Goal: Task Accomplishment & Management: Complete application form

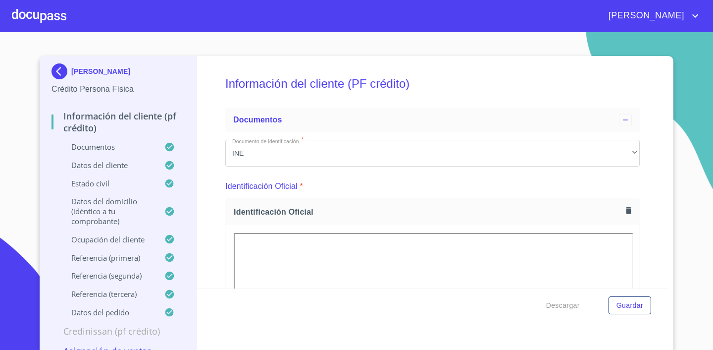
click at [24, 20] on div at bounding box center [39, 16] width 54 height 32
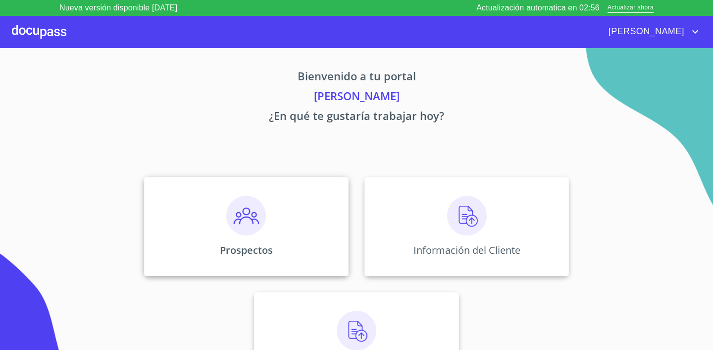
click at [235, 211] on img at bounding box center [246, 216] width 40 height 40
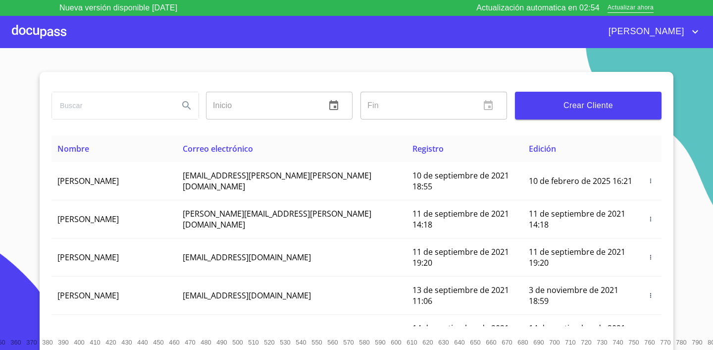
click at [599, 111] on span "Crear Cliente" at bounding box center [588, 106] width 131 height 14
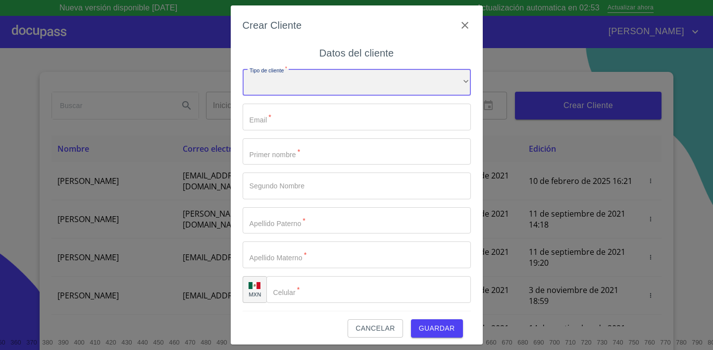
click at [291, 85] on div "​" at bounding box center [357, 82] width 228 height 27
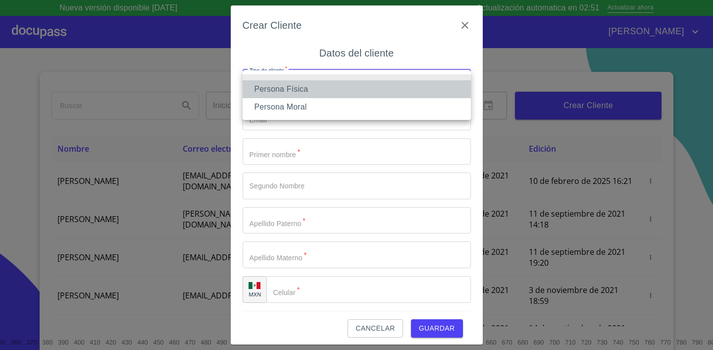
click at [295, 83] on li "Persona Física" at bounding box center [357, 89] width 228 height 18
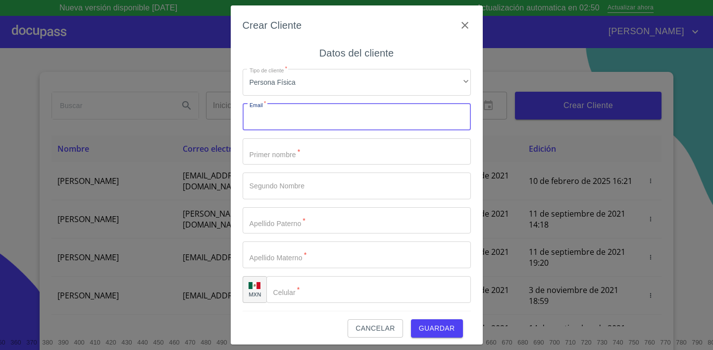
click at [289, 124] on input "Tipo de cliente   *" at bounding box center [357, 117] width 228 height 27
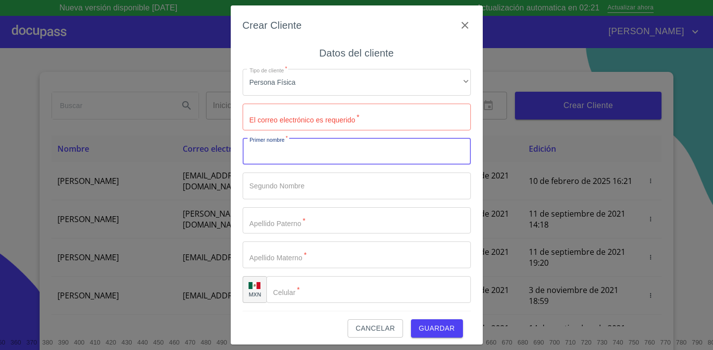
click at [296, 151] on input "Tipo de cliente   *" at bounding box center [357, 151] width 228 height 27
type input "[PERSON_NAME]"
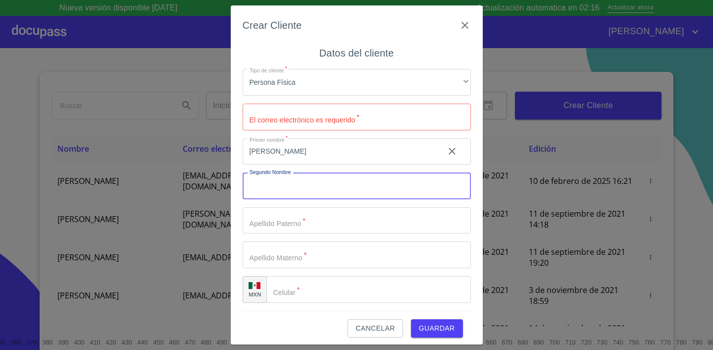
click at [281, 186] on input "Tipo de cliente   *" at bounding box center [357, 185] width 228 height 27
type input "[PERSON_NAME]"
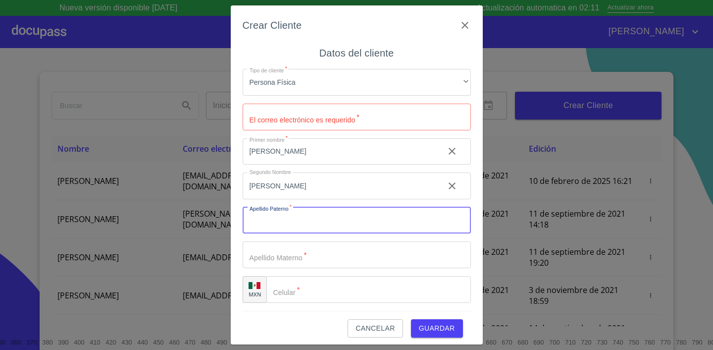
click at [304, 214] on input "Tipo de cliente   *" at bounding box center [357, 220] width 228 height 27
type input "[PERSON_NAME]"
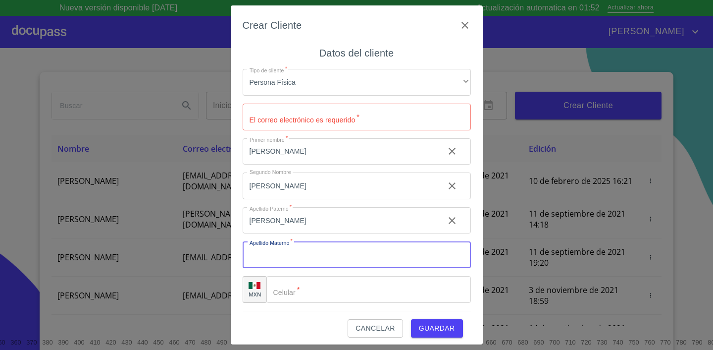
click at [284, 261] on input "Tipo de cliente   *" at bounding box center [357, 254] width 228 height 27
type input "[PERSON_NAME]"
click at [307, 286] on input "Tipo de cliente   *" at bounding box center [368, 289] width 205 height 27
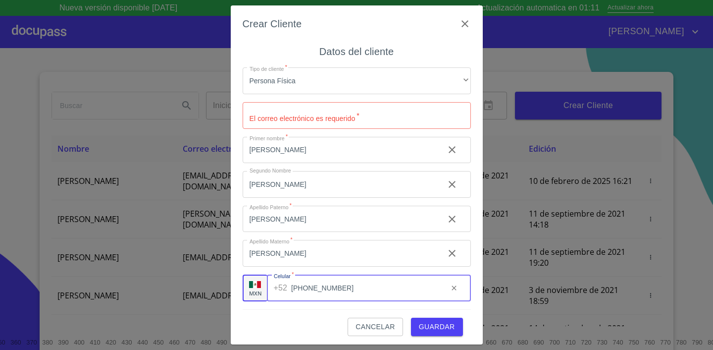
scroll to position [5, 0]
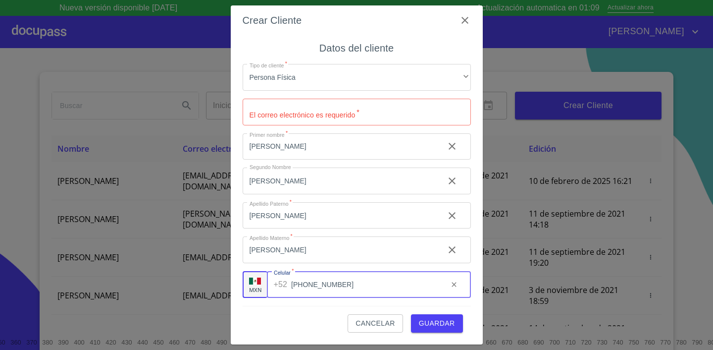
type input "[PHONE_NUMBER]"
click at [314, 115] on input "Tipo de cliente   *" at bounding box center [357, 112] width 228 height 27
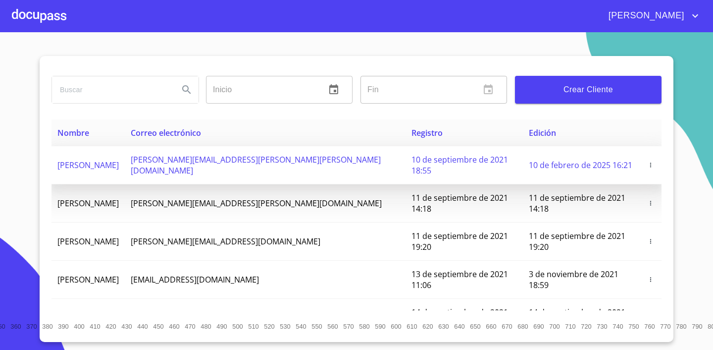
scroll to position [0, 1]
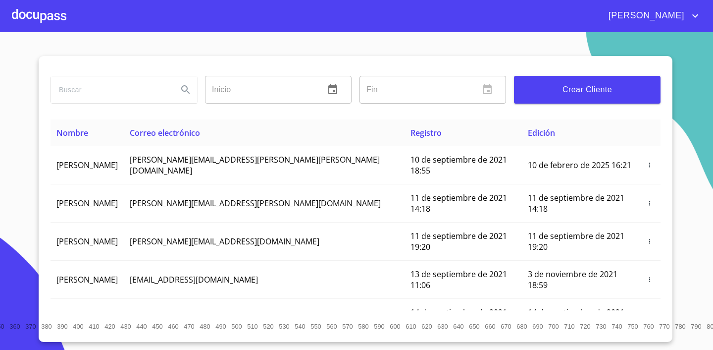
click at [589, 93] on span "Crear Cliente" at bounding box center [587, 90] width 131 height 14
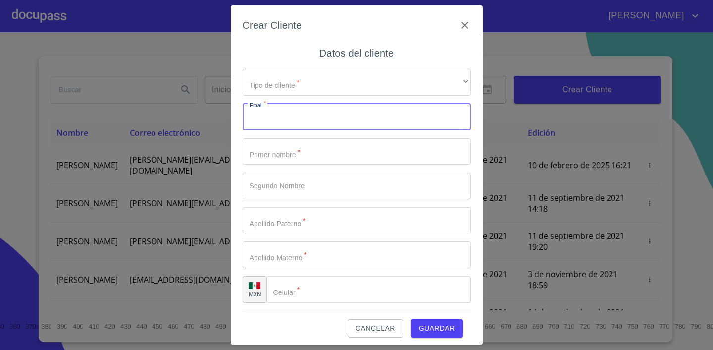
click at [279, 113] on input "Tipo de cliente   *" at bounding box center [357, 117] width 228 height 27
paste input "[EMAIL_ADDRESS][DOMAIN_NAME]"
click at [256, 119] on input "[EMAIL_ADDRESS][DOMAIN_NAME]" at bounding box center [340, 117] width 194 height 27
type input "[EMAIL_ADDRESS][DOMAIN_NAME]"
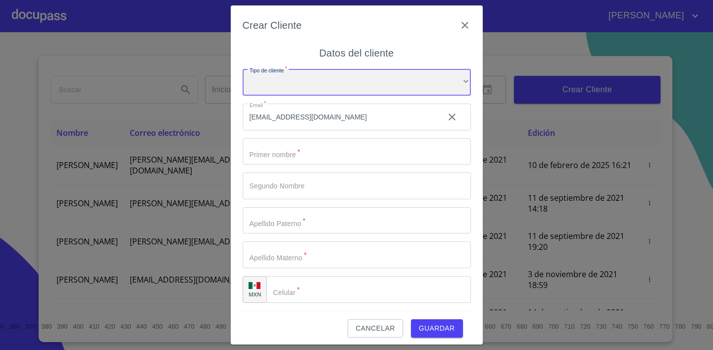
click at [272, 78] on div "​" at bounding box center [357, 82] width 228 height 27
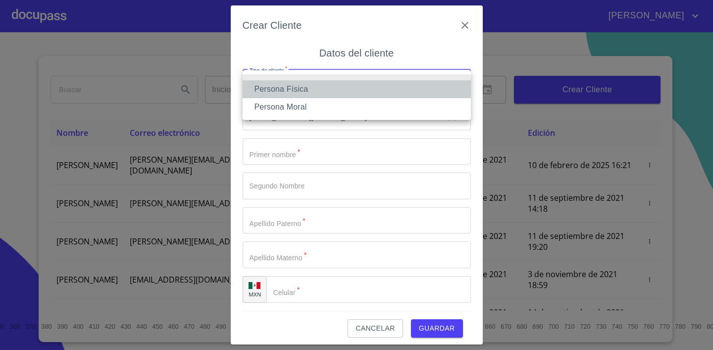
click at [278, 89] on li "Persona Física" at bounding box center [357, 89] width 228 height 18
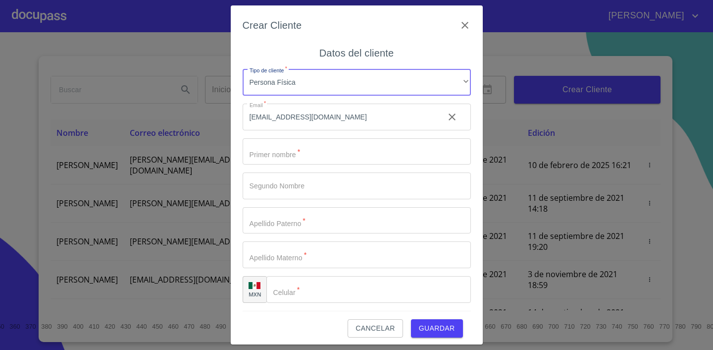
click at [286, 143] on input "Tipo de cliente   *" at bounding box center [357, 151] width 228 height 27
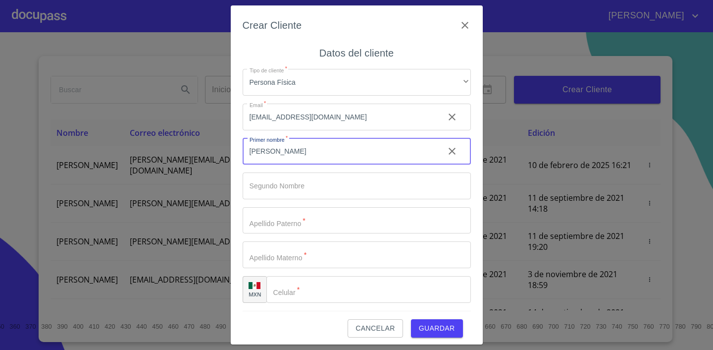
type input "[PERSON_NAME]"
click at [289, 189] on input "Tipo de cliente   *" at bounding box center [357, 185] width 228 height 27
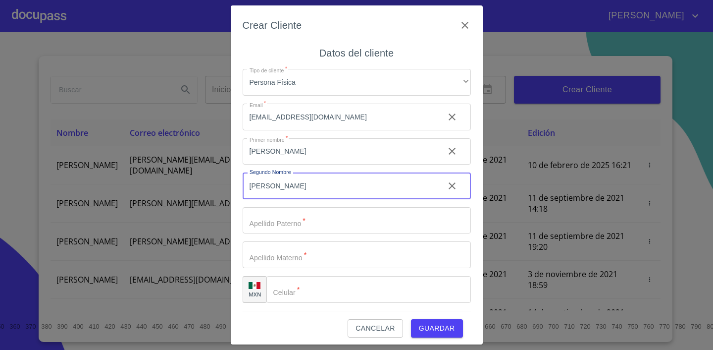
type input "[PERSON_NAME]"
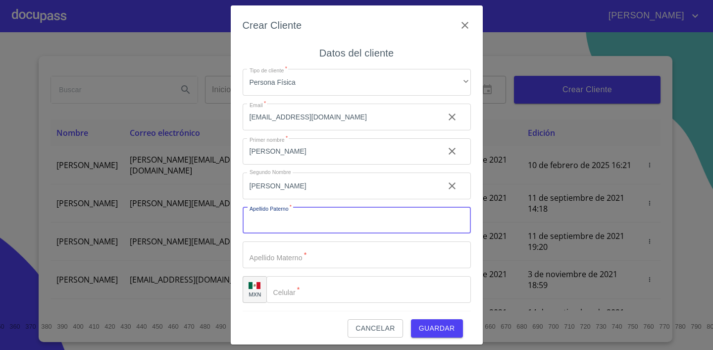
click at [297, 218] on input "Tipo de cliente   *" at bounding box center [357, 220] width 228 height 27
type input "[PERSON_NAME]"
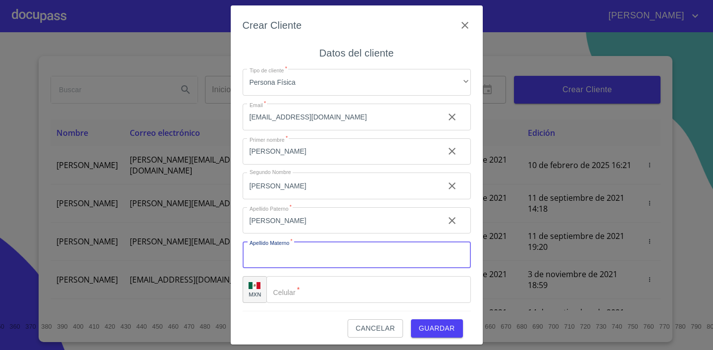
click at [314, 252] on input "Tipo de cliente   *" at bounding box center [357, 254] width 228 height 27
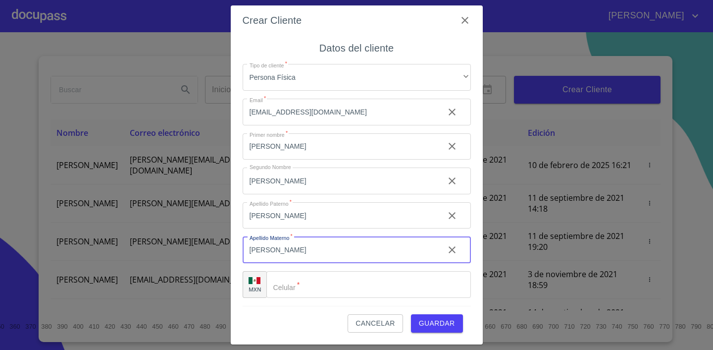
type input "[PERSON_NAME]"
click at [360, 280] on input "Tipo de cliente   *" at bounding box center [368, 284] width 205 height 27
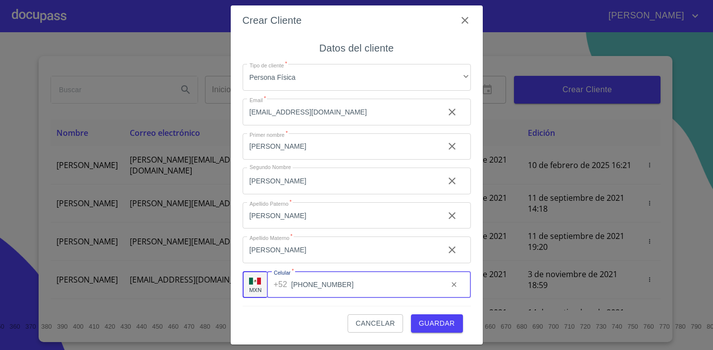
type input "[PHONE_NUMBER]"
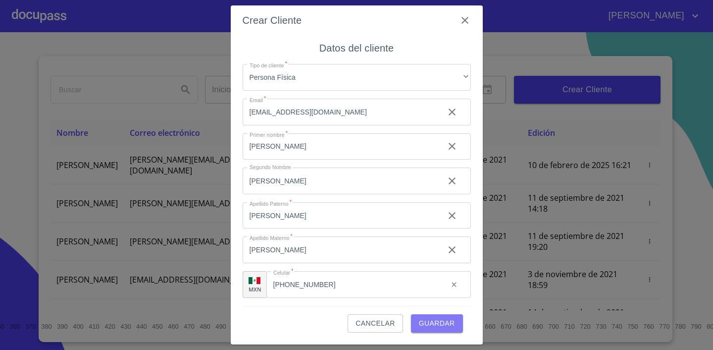
click at [430, 318] on span "Guardar" at bounding box center [437, 323] width 36 height 12
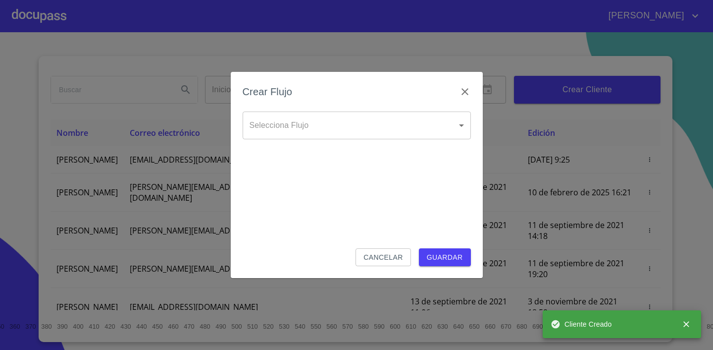
click at [347, 124] on body "[PERSON_NAME] ​ Fin ​ Crear Cliente Nombre Correo electrónico Registro Edición …" at bounding box center [356, 175] width 713 height 350
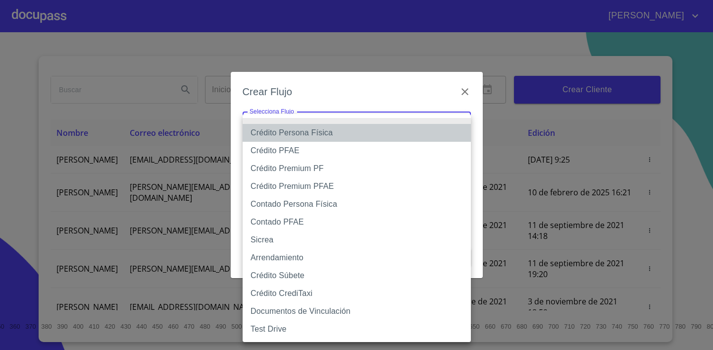
click at [337, 136] on li "Crédito Persona Física" at bounding box center [357, 133] width 228 height 18
type input "6009fb3c7d1714eb8809aa97"
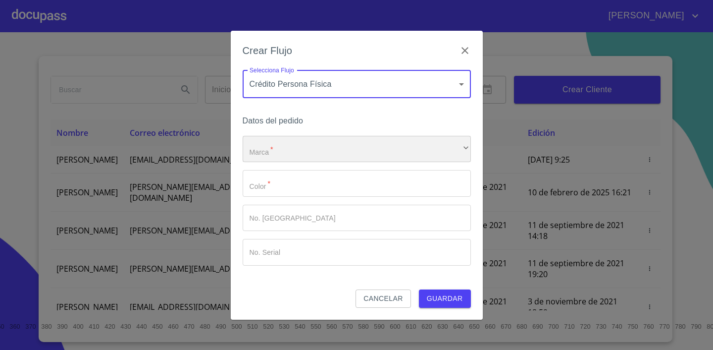
click at [326, 148] on div "​" at bounding box center [357, 149] width 228 height 27
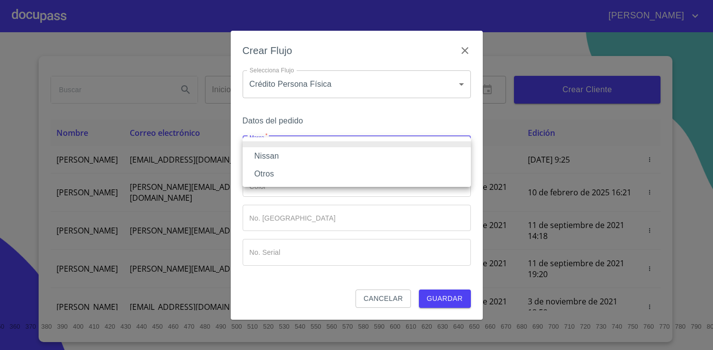
click at [314, 157] on li "Nissan" at bounding box center [357, 156] width 228 height 18
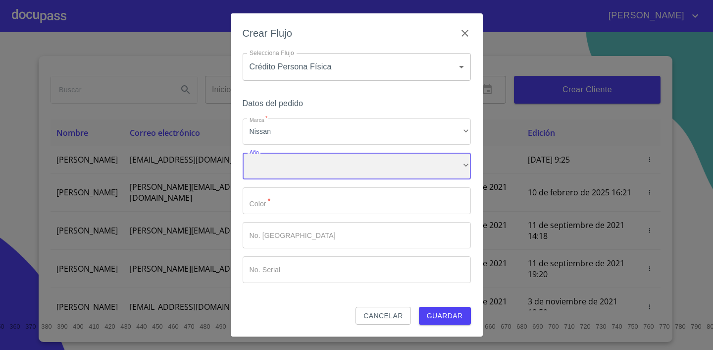
click at [309, 161] on div "​" at bounding box center [357, 166] width 228 height 27
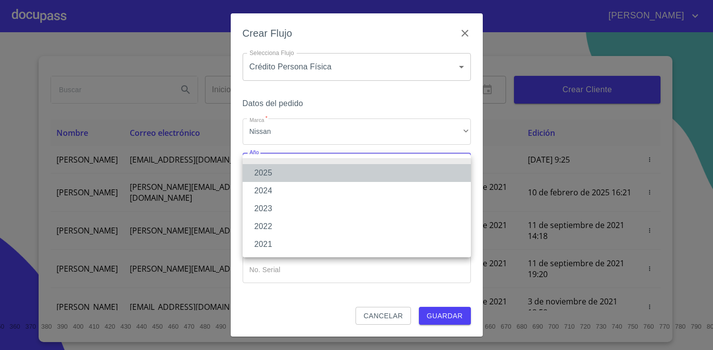
click at [300, 174] on li "2025" at bounding box center [357, 173] width 228 height 18
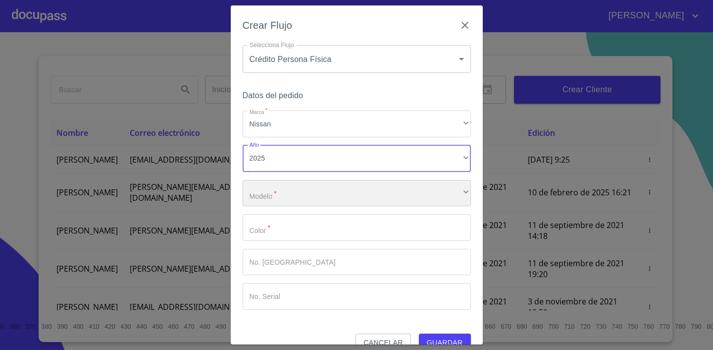
click at [292, 192] on div "​" at bounding box center [357, 193] width 228 height 27
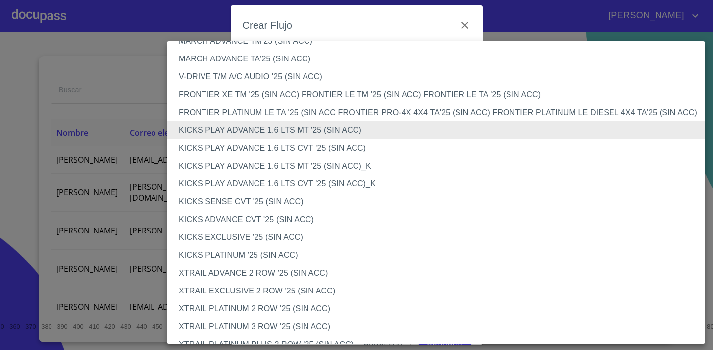
scroll to position [782, 0]
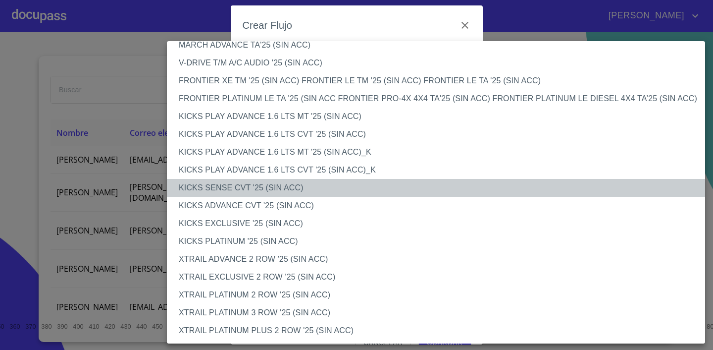
click at [289, 190] on li "KICKS SENSE CVT '25 (SIN ACC)" at bounding box center [436, 188] width 538 height 18
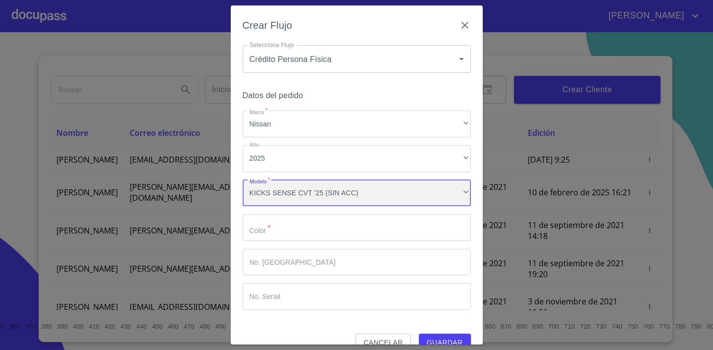
scroll to position [781, 0]
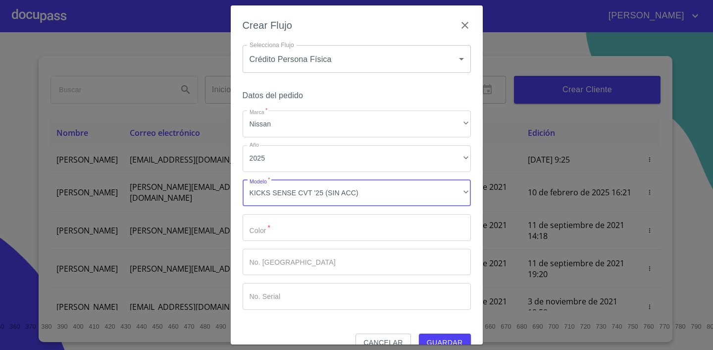
click at [292, 231] on input "Marca   *" at bounding box center [357, 227] width 228 height 27
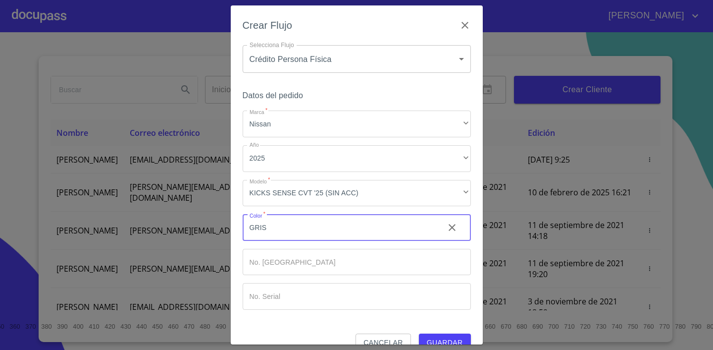
type input "GRIS"
click at [276, 264] on input "Marca   *" at bounding box center [357, 262] width 228 height 27
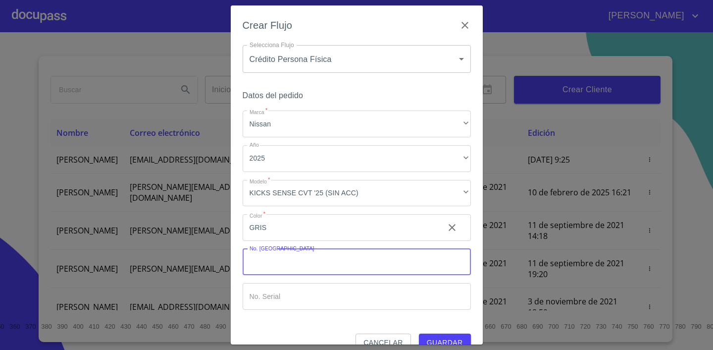
scroll to position [19, 0]
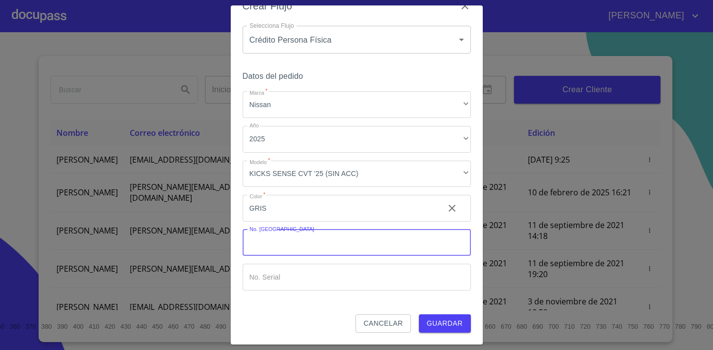
click at [451, 317] on span "Guardar" at bounding box center [445, 323] width 36 height 12
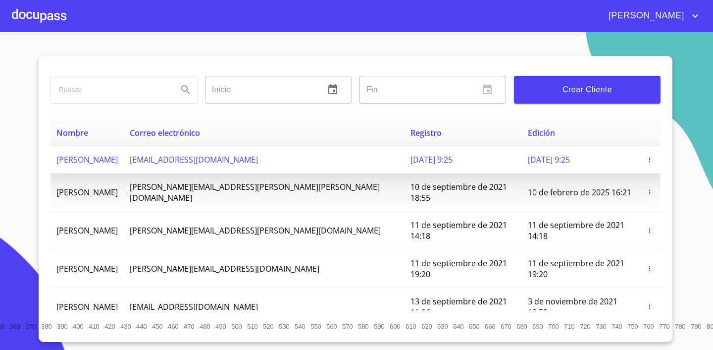
click at [118, 164] on span "[PERSON_NAME]" at bounding box center [86, 159] width 61 height 11
click at [88, 154] on span "[PERSON_NAME]" at bounding box center [86, 159] width 61 height 11
click at [118, 163] on span "[PERSON_NAME]" at bounding box center [86, 159] width 61 height 11
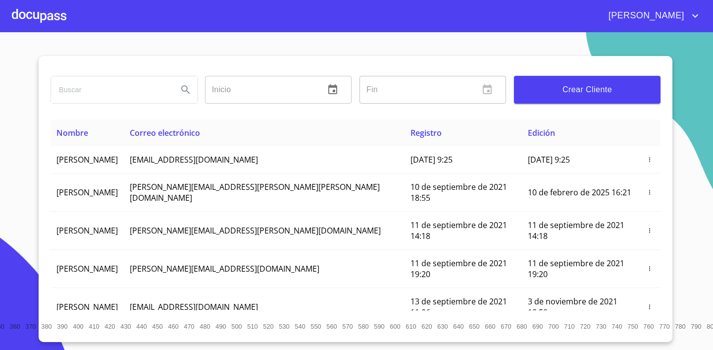
click at [41, 10] on div at bounding box center [39, 16] width 54 height 32
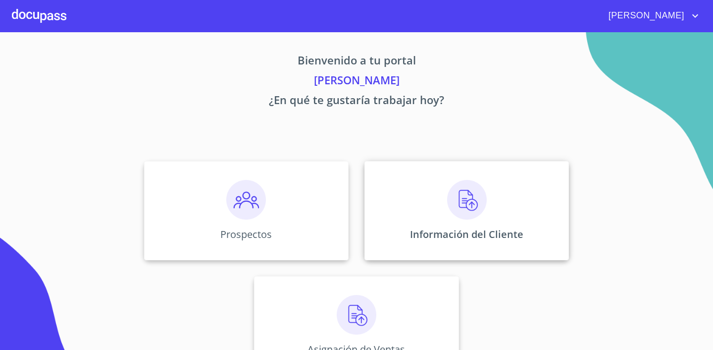
click at [462, 204] on img at bounding box center [467, 200] width 40 height 40
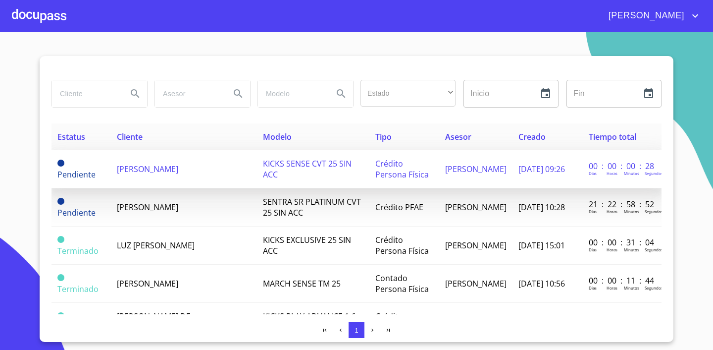
click at [167, 166] on span "[PERSON_NAME]" at bounding box center [147, 168] width 61 height 11
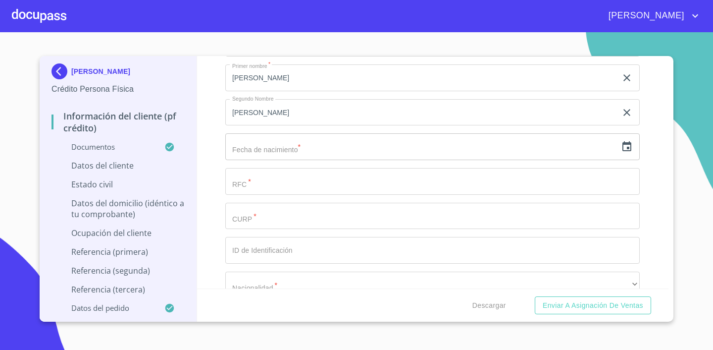
scroll to position [3236, 0]
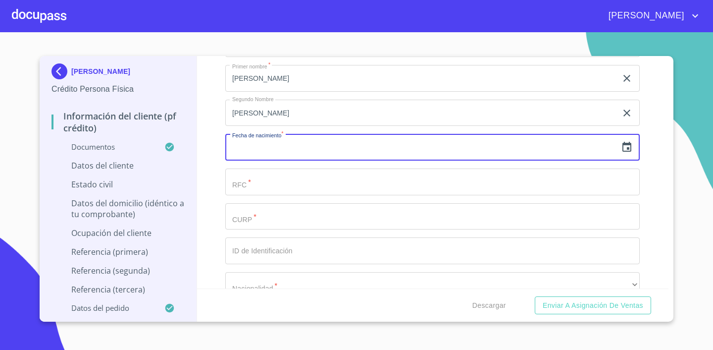
click at [443, 138] on input "text" at bounding box center [421, 147] width 392 height 27
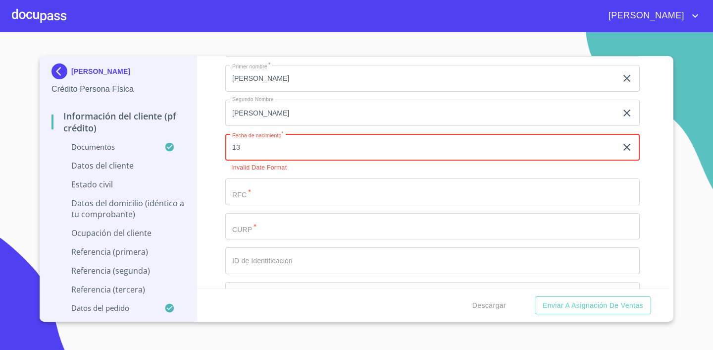
type input "1_"
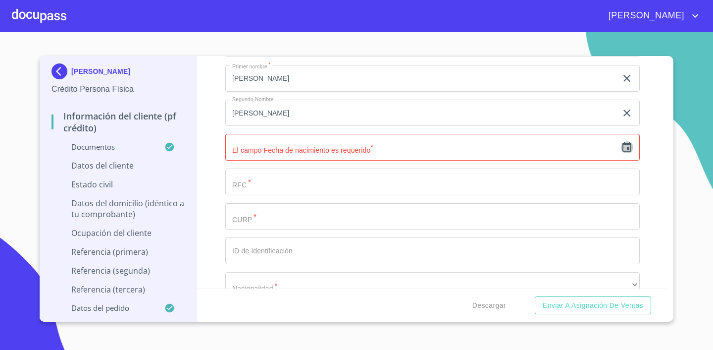
click at [630, 148] on icon "button" at bounding box center [627, 147] width 9 height 10
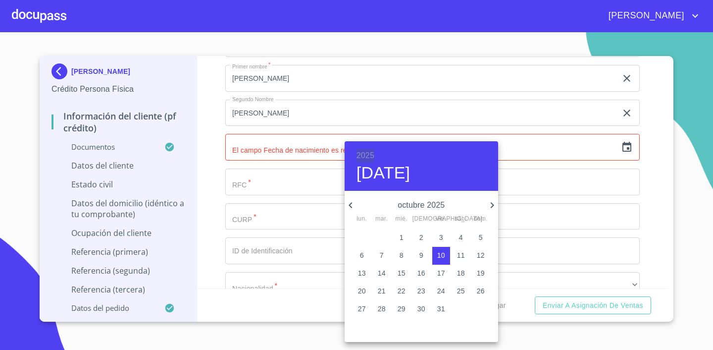
click at [369, 155] on h6 "2025" at bounding box center [366, 156] width 18 height 14
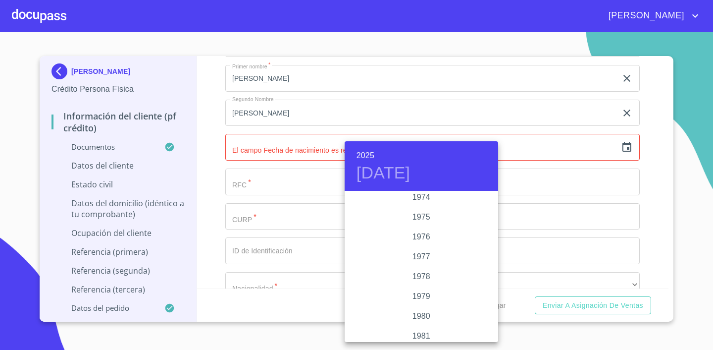
scroll to position [932, 0]
click at [424, 219] on div "1973" at bounding box center [422, 221] width 154 height 20
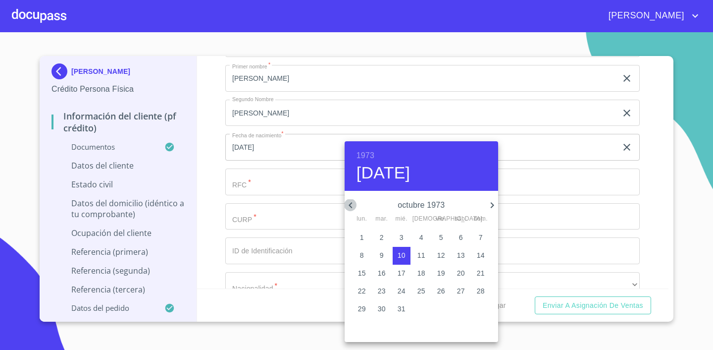
click at [351, 206] on icon "button" at bounding box center [350, 205] width 3 height 6
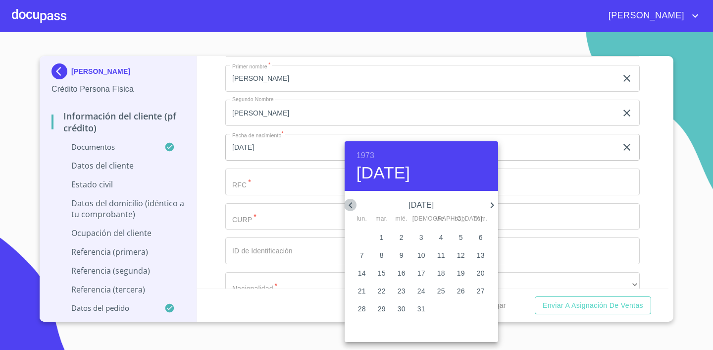
click at [351, 206] on icon "button" at bounding box center [350, 205] width 3 height 6
click at [379, 274] on p "13" at bounding box center [382, 273] width 8 height 10
type input "13 de feb. de 1973"
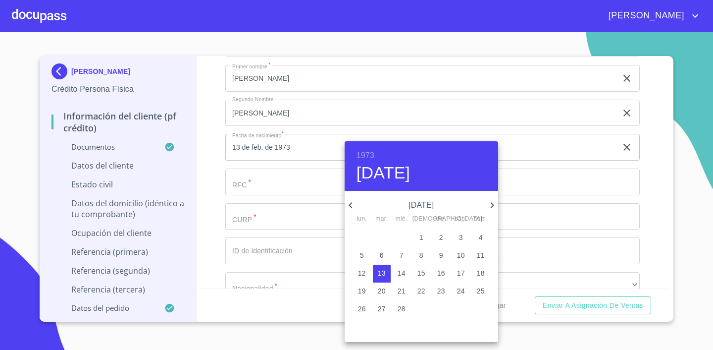
click at [379, 274] on p "13" at bounding box center [382, 273] width 8 height 10
click at [257, 179] on div at bounding box center [356, 175] width 713 height 350
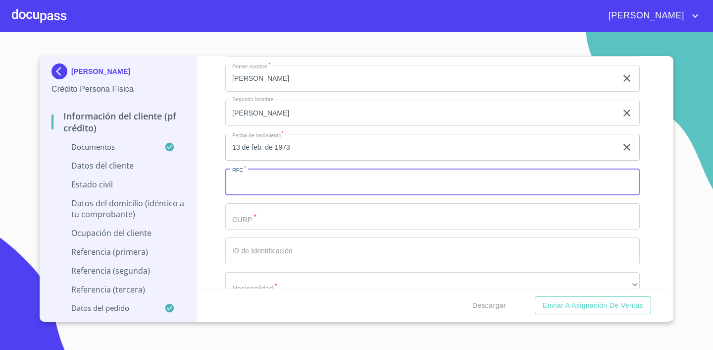
click at [257, 179] on input "Documento de identificación.   *" at bounding box center [432, 181] width 415 height 27
paste input "LOJM730213MSRZMG04"
type input "LOJM730213"
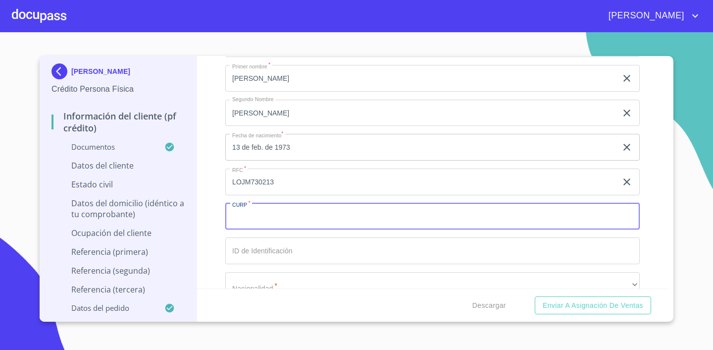
click at [279, 218] on input "Documento de identificación.   *" at bounding box center [432, 216] width 415 height 27
paste input "LOJM730213MSRZMG04"
type input "LOJM730213MSRZMG04"
click at [273, 253] on input "Documento de identificación.   *" at bounding box center [432, 250] width 415 height 27
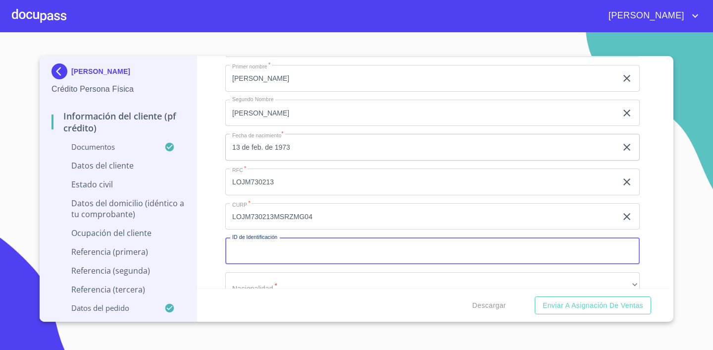
click at [351, 243] on input "Documento de identificación.   *" at bounding box center [432, 250] width 415 height 27
paste input "X 1 7 7 7 5 7 1 5 7 5"
click at [277, 249] on input "X 1 7 7 7 5 7 1 5 7 5" at bounding box center [421, 250] width 392 height 27
click at [239, 248] on input "X 1 7 7 7 5 7 1 5 7 5" at bounding box center [421, 250] width 392 height 27
click at [311, 240] on input "1 7 7 7 5 7 1 5 7 5" at bounding box center [421, 250] width 392 height 27
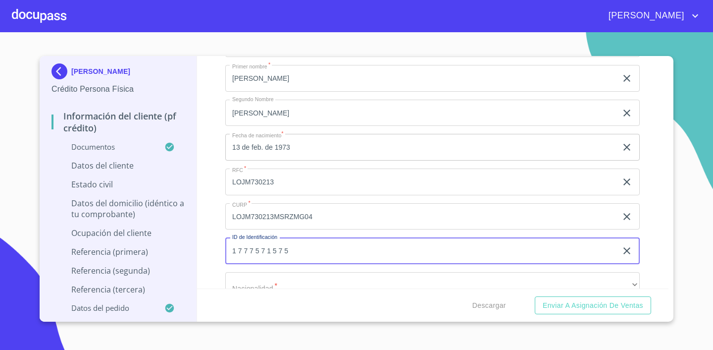
click at [299, 251] on input "1 7 7 7 5 7 1 5 7 5" at bounding box center [421, 250] width 392 height 27
type input "1 7 7 7 5 7 1 5 7 5"
click at [647, 240] on div "Información del cliente (PF crédito) Documentos Documento de identificación.   …" at bounding box center [433, 172] width 472 height 232
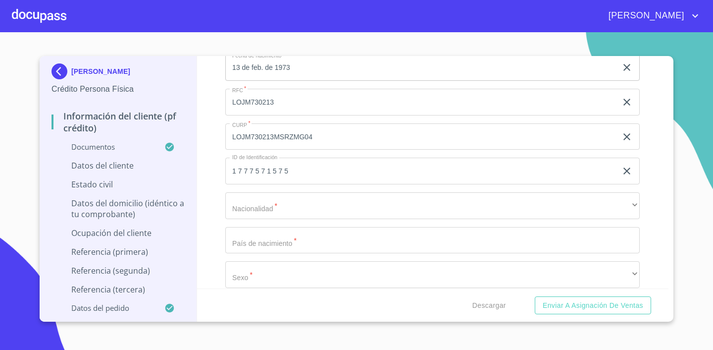
scroll to position [3324, 0]
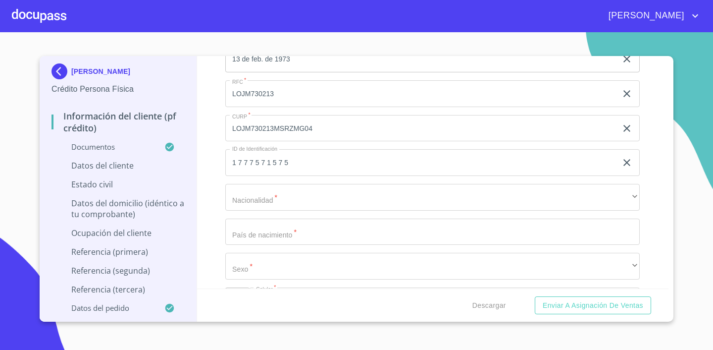
click at [281, 209] on div "Apellido Paterno   * [PERSON_NAME] ​ Apellido Materno   * [PERSON_NAME] ​ Prime…" at bounding box center [432, 111] width 415 height 422
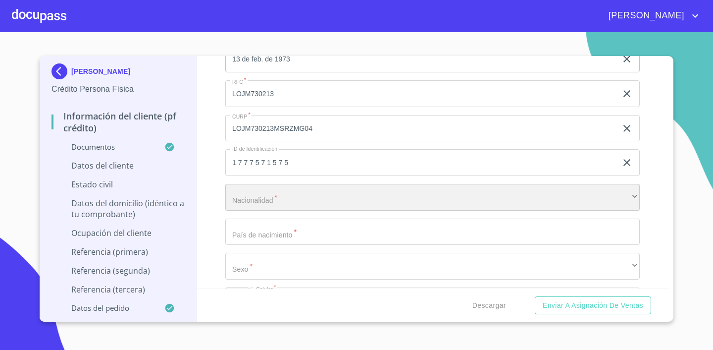
click at [289, 202] on div "​" at bounding box center [432, 197] width 415 height 27
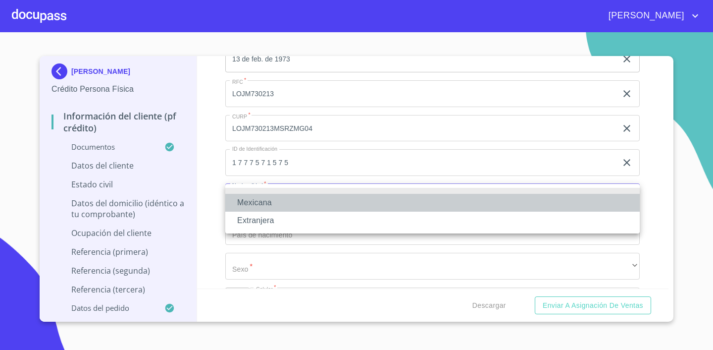
click at [289, 202] on li "Mexicana" at bounding box center [432, 203] width 415 height 18
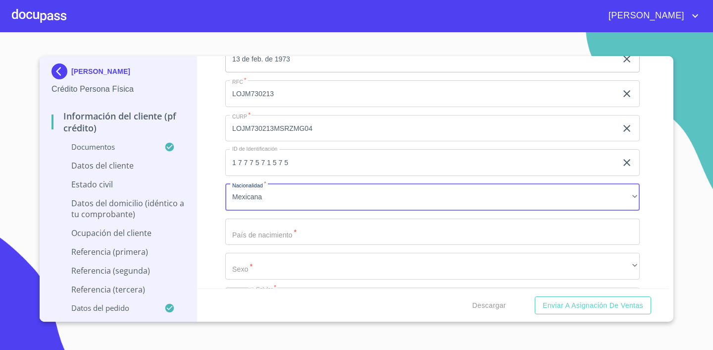
click at [287, 230] on input "Documento de identificación.   *" at bounding box center [432, 231] width 415 height 27
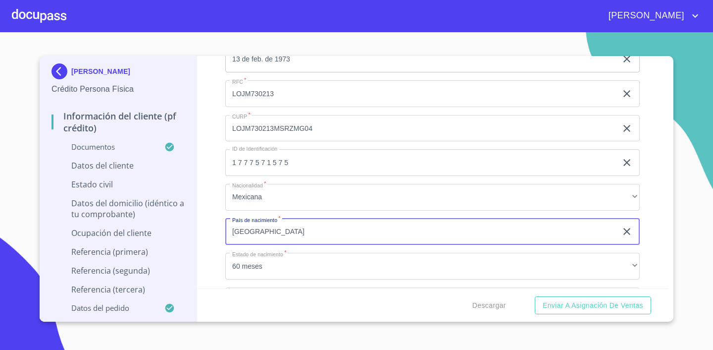
type input "[GEOGRAPHIC_DATA]"
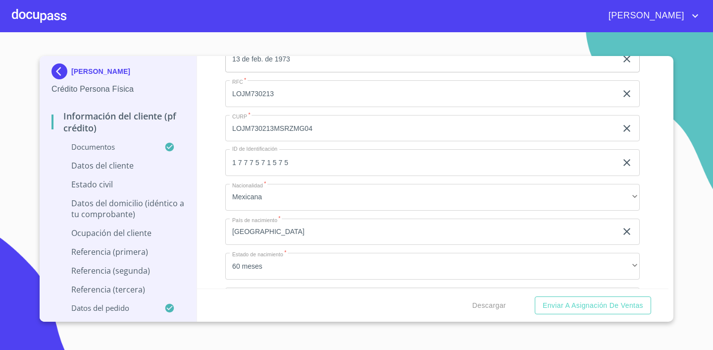
click at [297, 244] on div "Apellido Paterno   * [PERSON_NAME] ​ Apellido Materno   * [PERSON_NAME] ​ Prime…" at bounding box center [432, 128] width 415 height 457
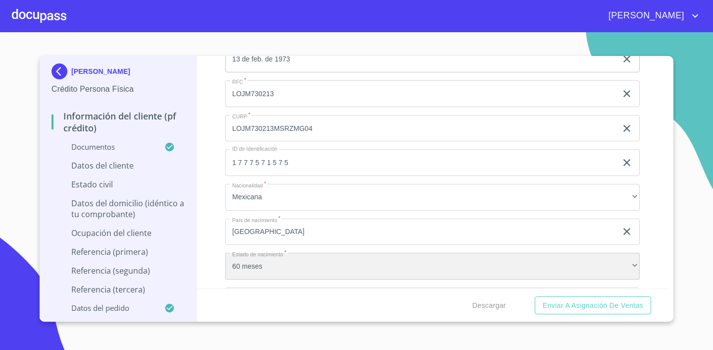
click at [292, 258] on div "60 meses" at bounding box center [432, 266] width 415 height 27
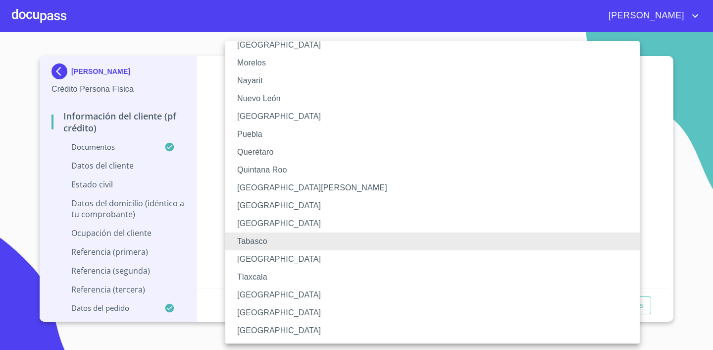
scroll to position [277, 0]
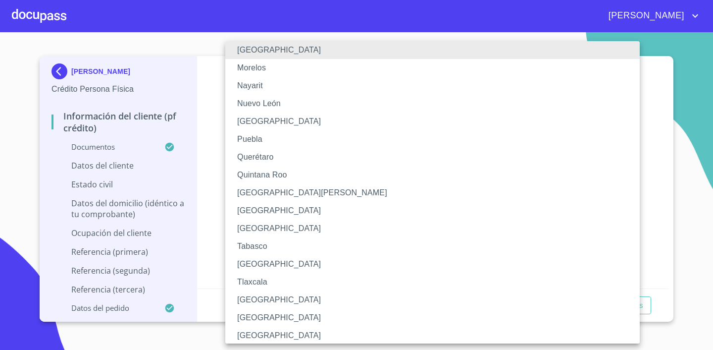
click at [271, 73] on li "Morelos" at bounding box center [432, 68] width 415 height 18
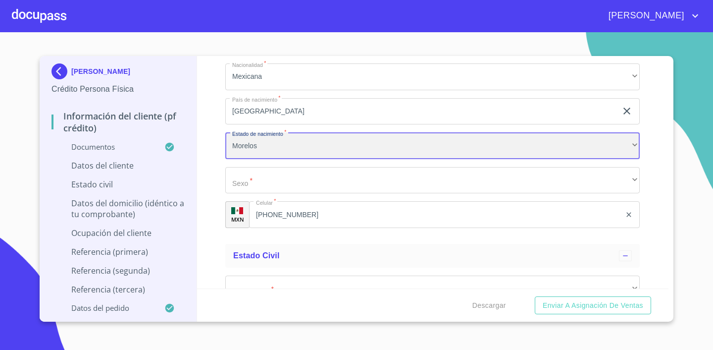
scroll to position [3446, 0]
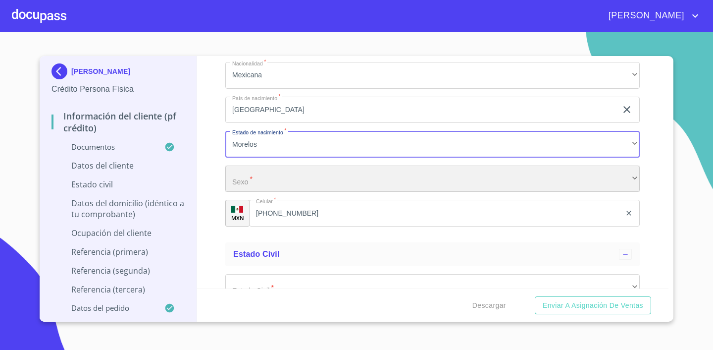
click at [329, 172] on div "​" at bounding box center [432, 178] width 415 height 27
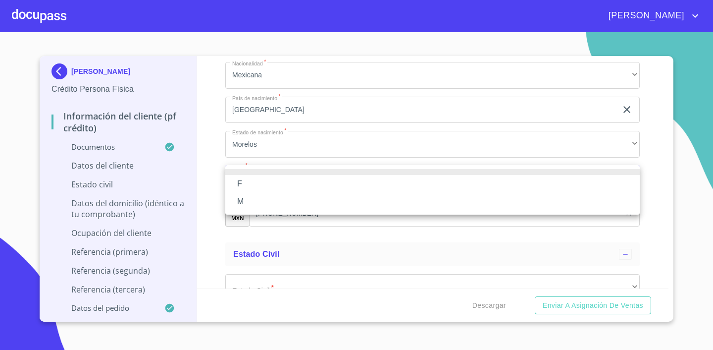
click at [301, 180] on li "F" at bounding box center [432, 184] width 415 height 18
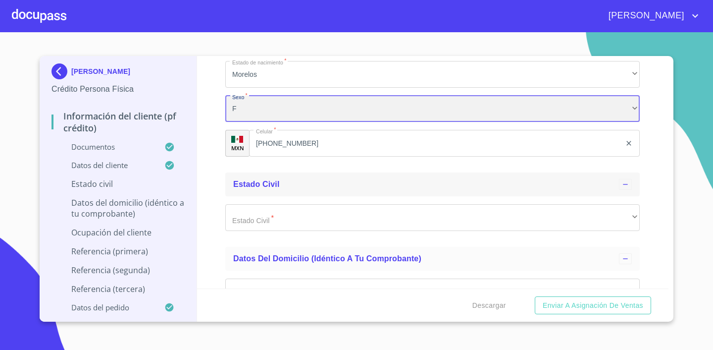
scroll to position [3518, 0]
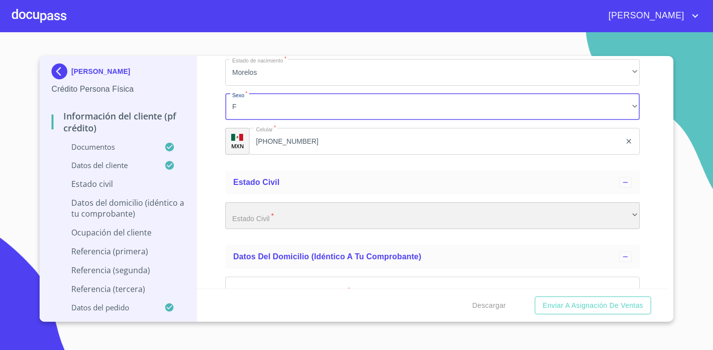
click at [331, 226] on div "​" at bounding box center [432, 215] width 415 height 27
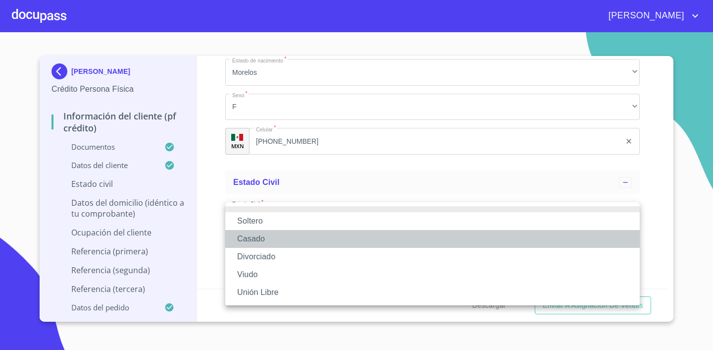
click at [299, 237] on li "Casado" at bounding box center [432, 239] width 415 height 18
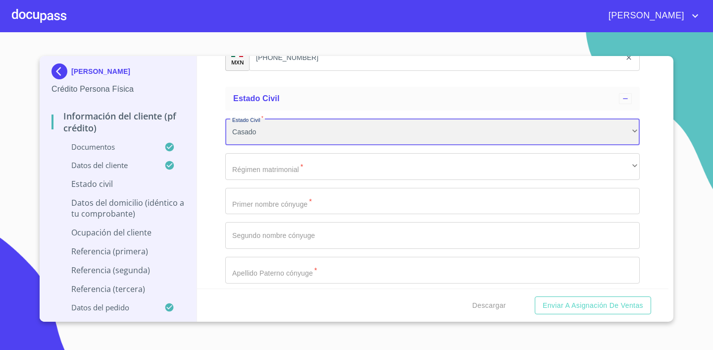
scroll to position [3603, 0]
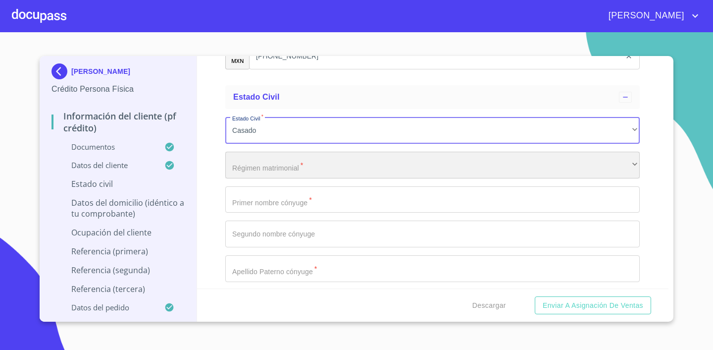
click at [294, 160] on div "​" at bounding box center [432, 165] width 415 height 27
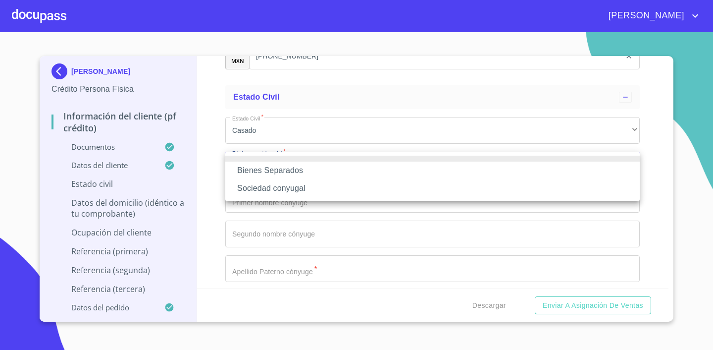
click at [670, 158] on div at bounding box center [356, 175] width 713 height 350
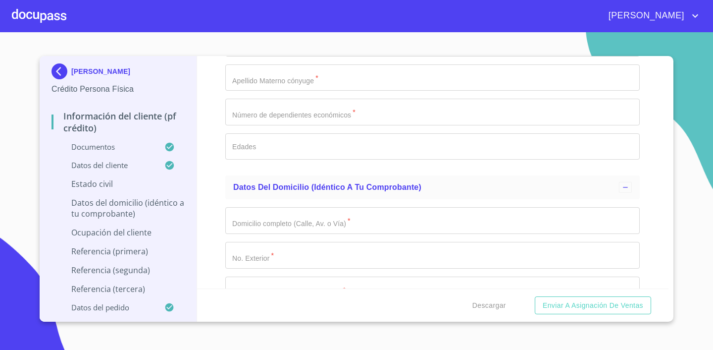
scroll to position [3857, 0]
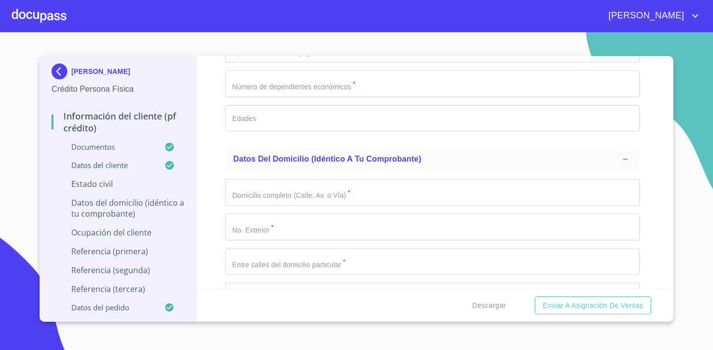
click at [307, 192] on input "Documento de identificación.   *" at bounding box center [432, 192] width 415 height 27
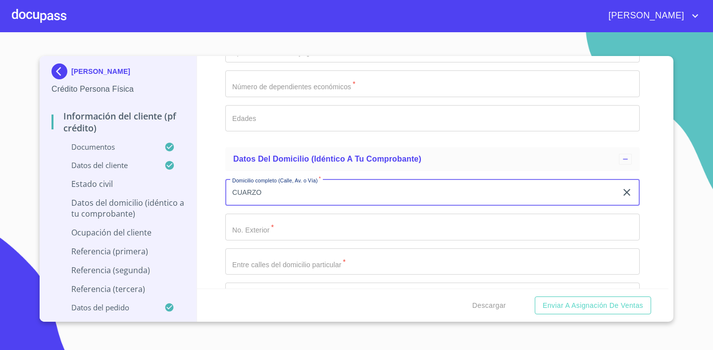
type input "CUARZO"
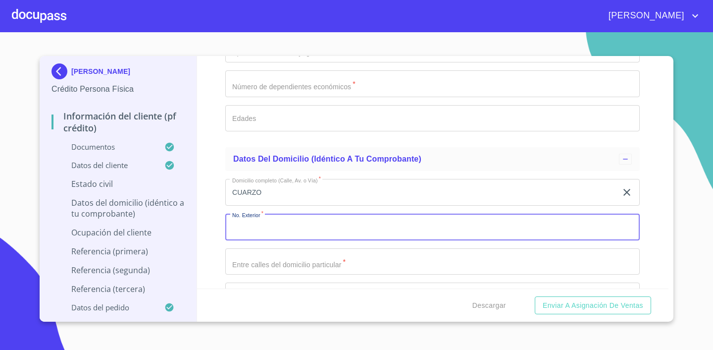
click at [270, 223] on input "Documento de identificación.   *" at bounding box center [432, 226] width 415 height 27
type input "2050"
click at [340, 261] on input "Documento de identificación.   *" at bounding box center [432, 261] width 415 height 27
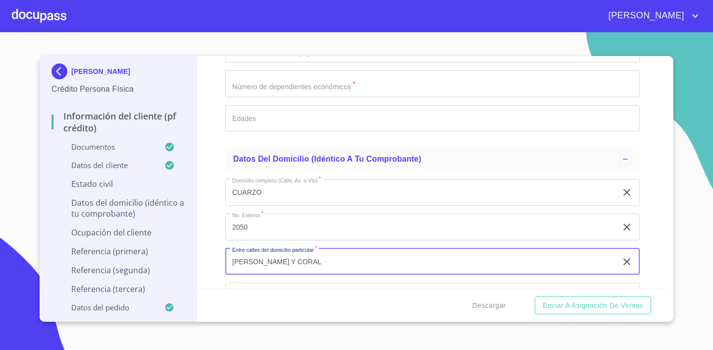
type input "[PERSON_NAME] Y CORAL"
click at [660, 218] on div "Información del cliente (PF crédito) Documentos Documento de identificación.   …" at bounding box center [433, 172] width 472 height 232
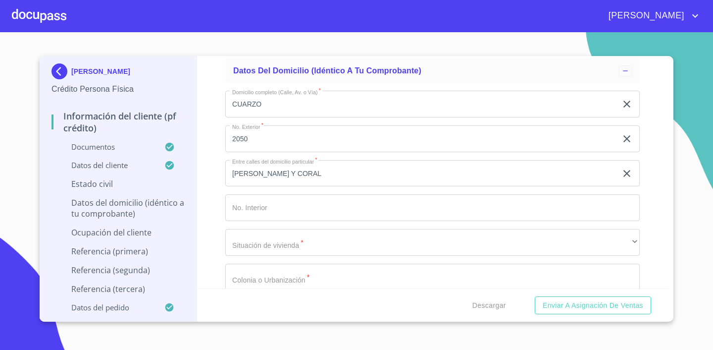
scroll to position [3949, 0]
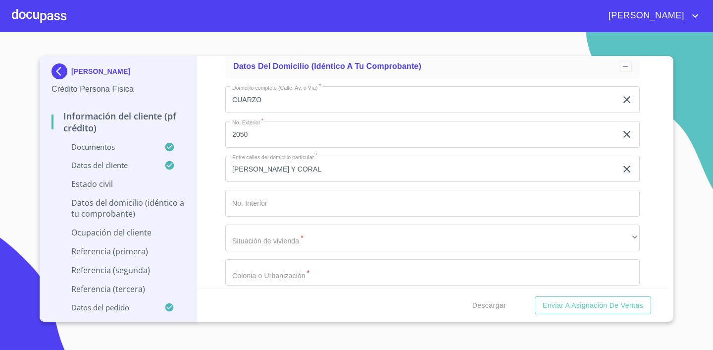
click at [286, 200] on input "Documento de identificación.   *" at bounding box center [432, 203] width 415 height 27
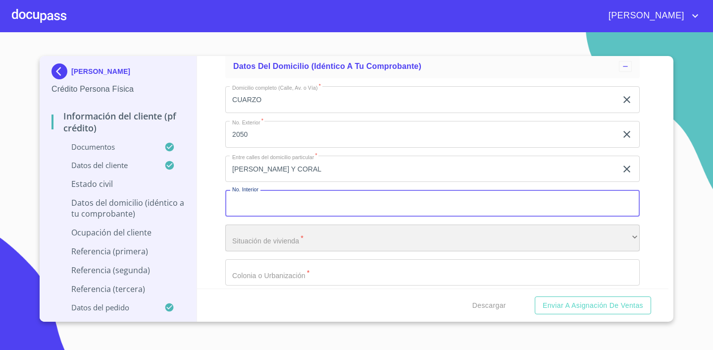
click at [283, 247] on div "​" at bounding box center [432, 237] width 415 height 27
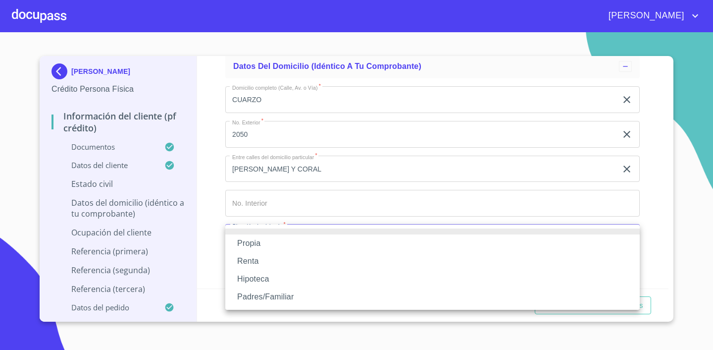
click at [283, 247] on li "Propia" at bounding box center [432, 243] width 415 height 18
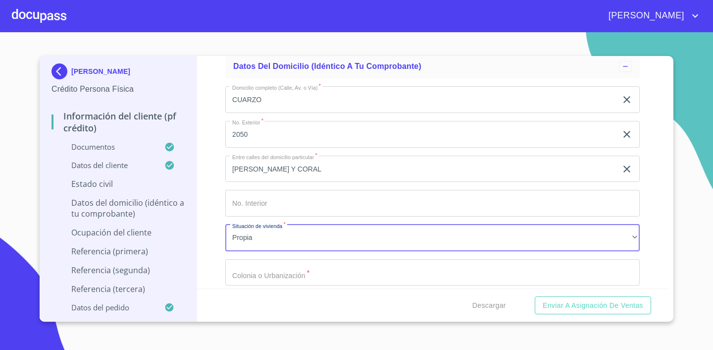
click at [309, 278] on div "Domicilio completo (Calle, Av. o Vía)   * CUARZO ​ No. Exterior   * 2050 ​ Ent…" at bounding box center [432, 271] width 415 height 387
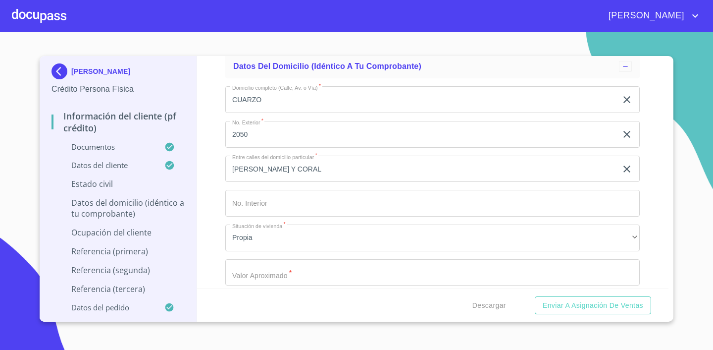
click at [313, 270] on input "Documento de identificación.   *" at bounding box center [432, 272] width 415 height 27
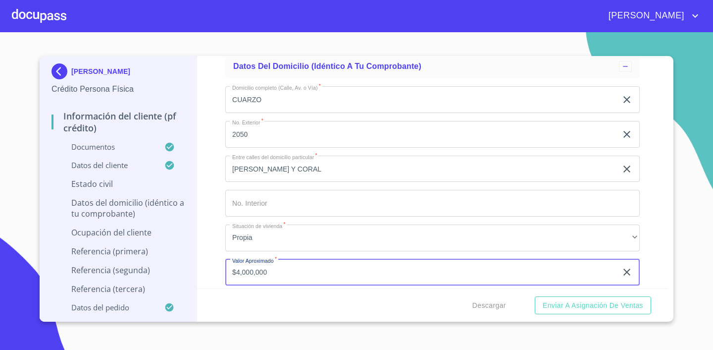
type input "$4,000,000"
click at [663, 233] on div "Información del cliente (PF crédito) Documentos Documento de identificación.   …" at bounding box center [433, 172] width 472 height 232
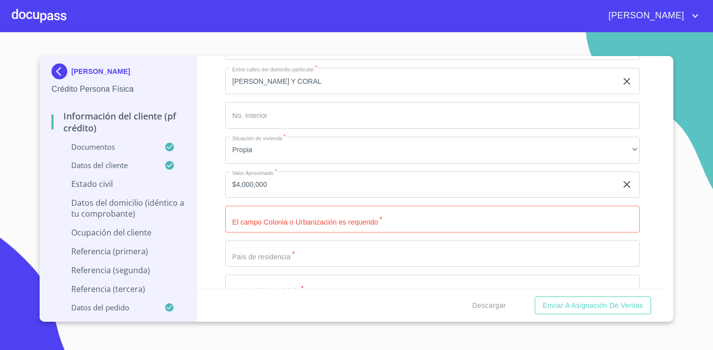
scroll to position [4072, 0]
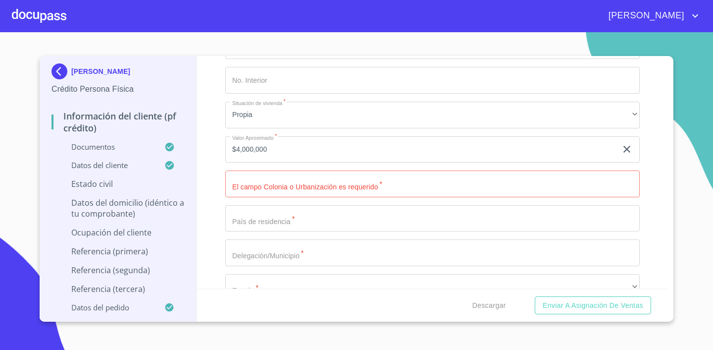
click at [351, 193] on input "Documento de identificación.   *" at bounding box center [432, 183] width 415 height 27
type input "[PERSON_NAME]"
click at [368, 209] on input "Documento de identificación.   *" at bounding box center [432, 218] width 415 height 27
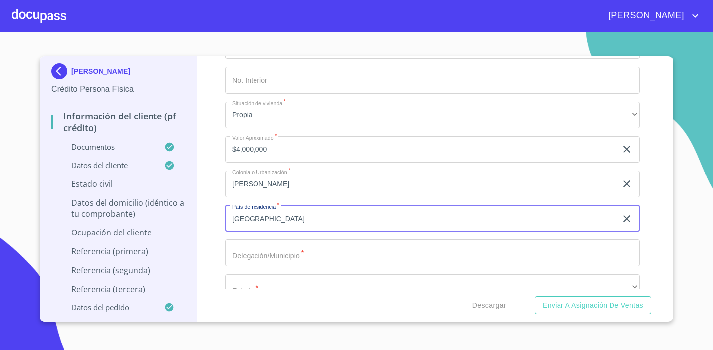
type input "[GEOGRAPHIC_DATA]"
click at [375, 250] on input "Documento de identificación.   *" at bounding box center [432, 252] width 415 height 27
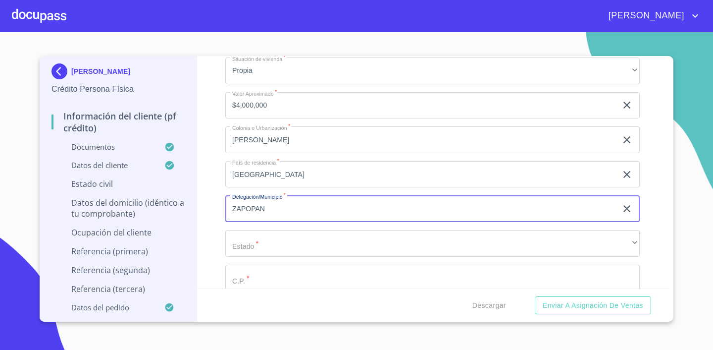
type input "ZAPOPAN"
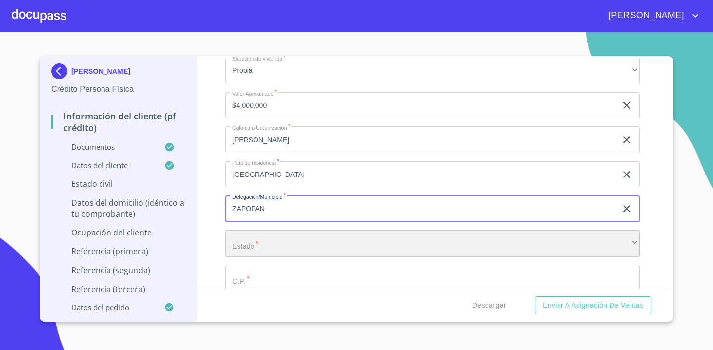
click at [376, 243] on div "​" at bounding box center [432, 243] width 415 height 27
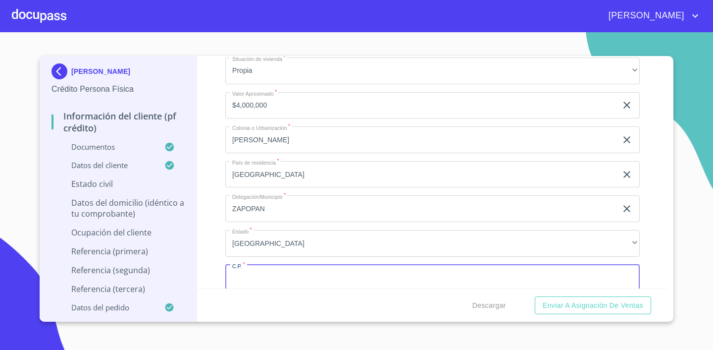
click at [311, 272] on input "Documento de identificación.   *" at bounding box center [432, 277] width 415 height 27
type input "45230"
click at [662, 221] on div "Información del cliente (PF crédito) Documentos Documento de identificación.   …" at bounding box center [433, 172] width 472 height 232
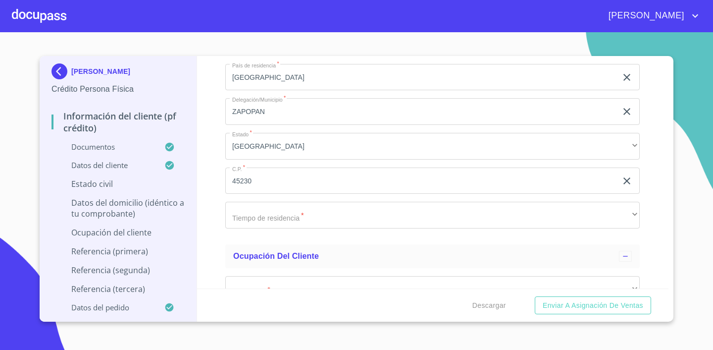
scroll to position [4226, 0]
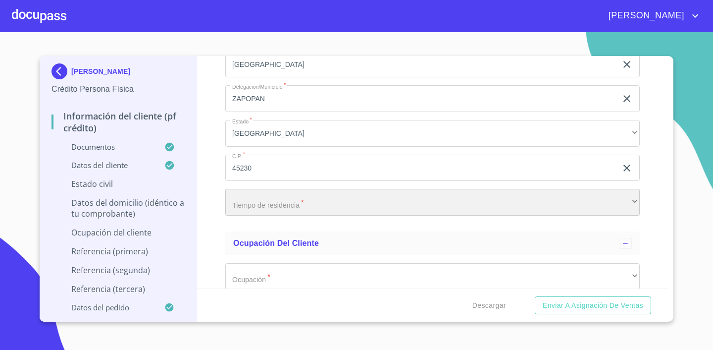
click at [296, 197] on div "​" at bounding box center [432, 202] width 415 height 27
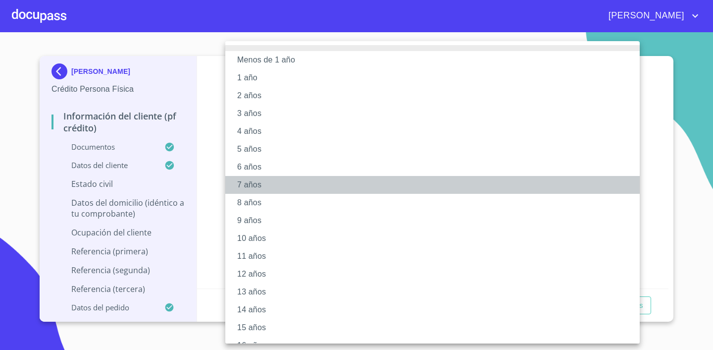
click at [295, 191] on li "7 años" at bounding box center [432, 185] width 415 height 18
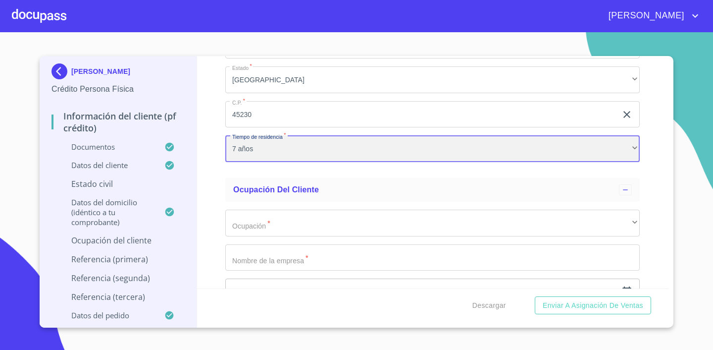
scroll to position [4296, 0]
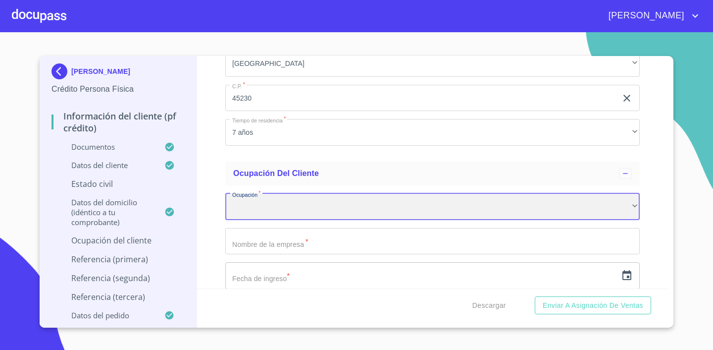
click at [381, 217] on div "​" at bounding box center [432, 206] width 415 height 27
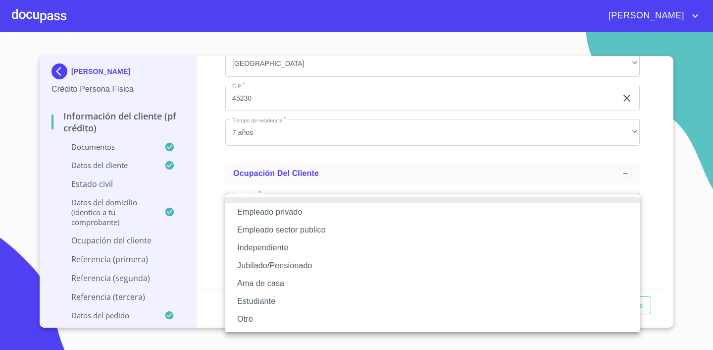
click at [381, 217] on li "Empleado privado" at bounding box center [432, 212] width 415 height 18
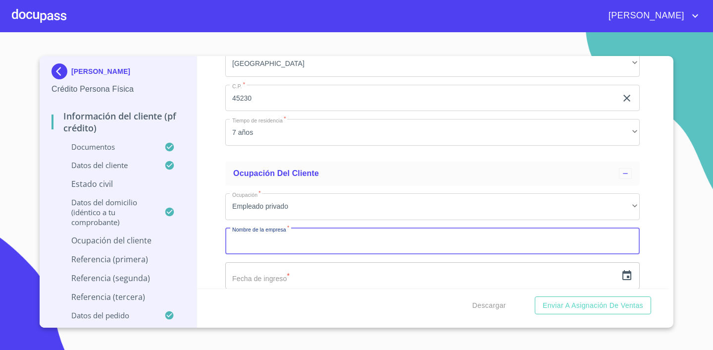
click at [316, 244] on input "Documento de identificación.   *" at bounding box center [432, 241] width 415 height 27
click at [338, 279] on input "text" at bounding box center [421, 275] width 392 height 27
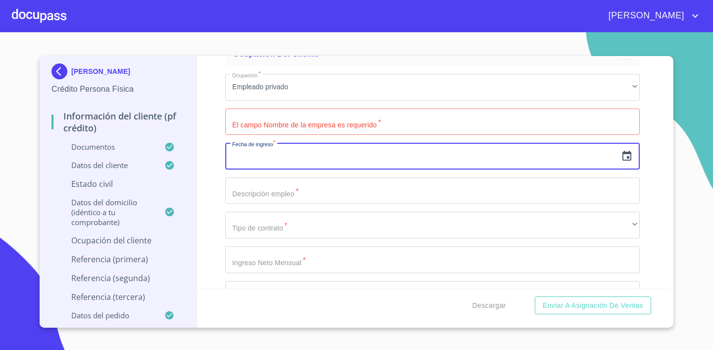
scroll to position [4480, 0]
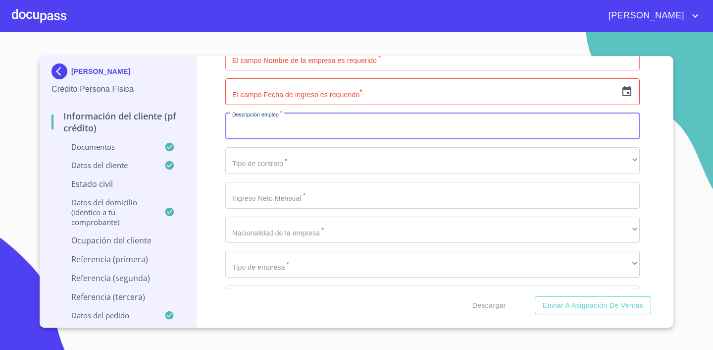
click at [325, 130] on input "Documento de identificación.   *" at bounding box center [432, 126] width 415 height 27
type input "PROFESORA"
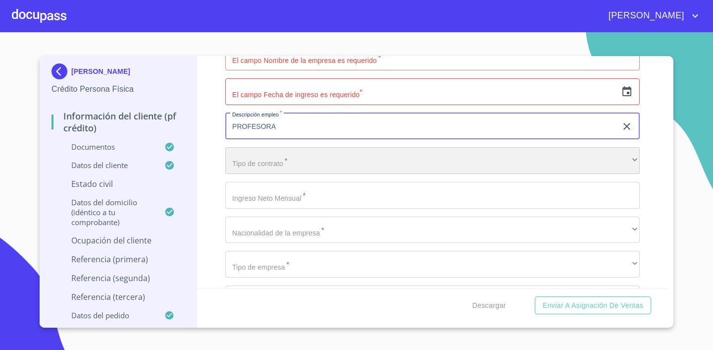
click at [304, 158] on div "​" at bounding box center [432, 160] width 415 height 27
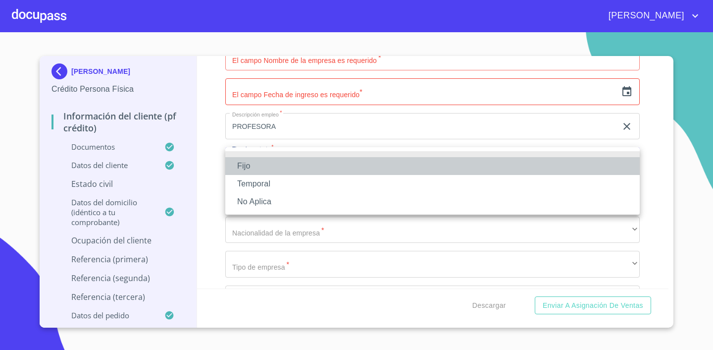
click at [295, 164] on li "Fijo" at bounding box center [432, 166] width 415 height 18
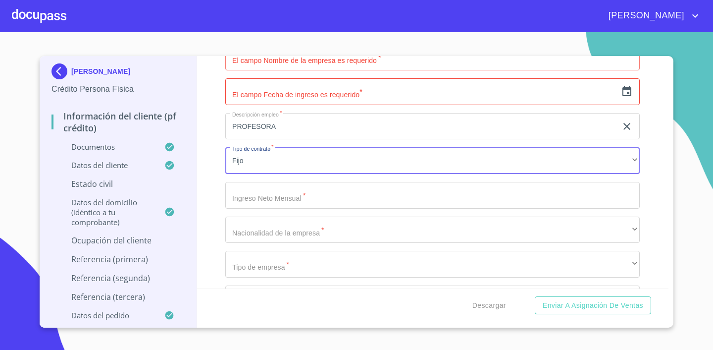
click at [295, 198] on input "Documento de identificación.   *" at bounding box center [432, 195] width 415 height 27
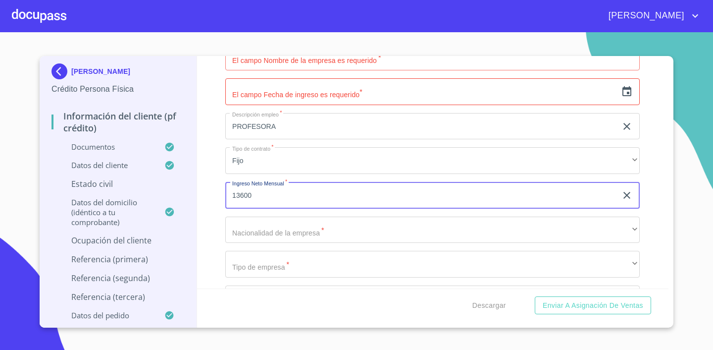
type input "13600"
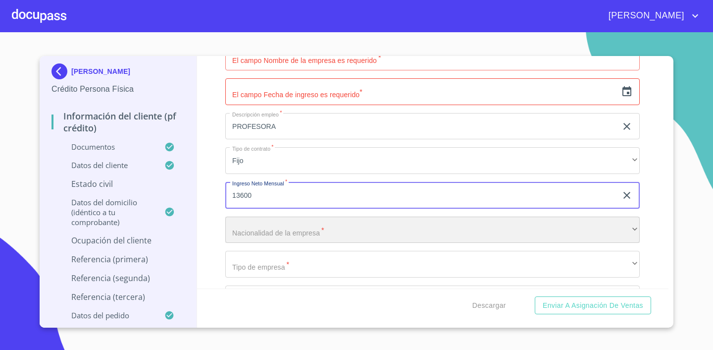
click at [307, 230] on div "​" at bounding box center [432, 229] width 415 height 27
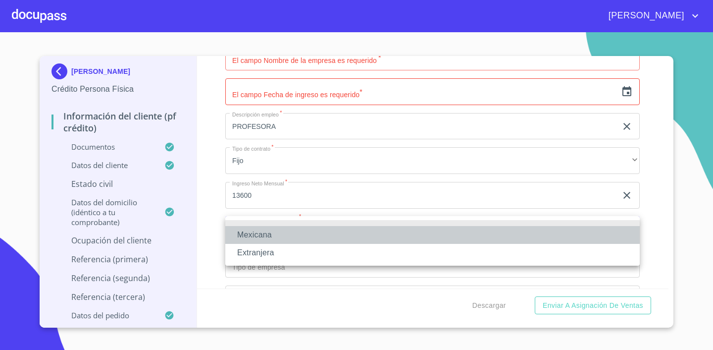
click at [304, 233] on li "Mexicana" at bounding box center [432, 235] width 415 height 18
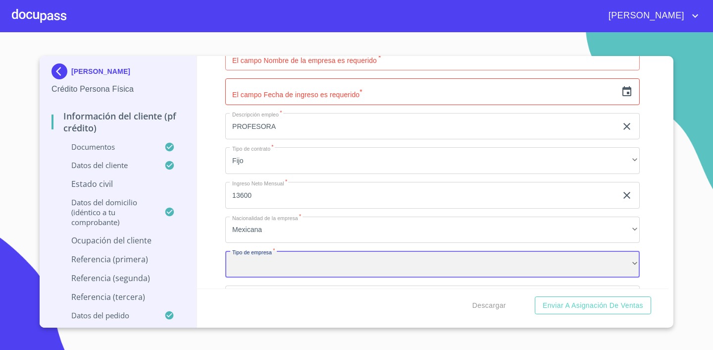
click at [319, 265] on div "​" at bounding box center [432, 264] width 415 height 27
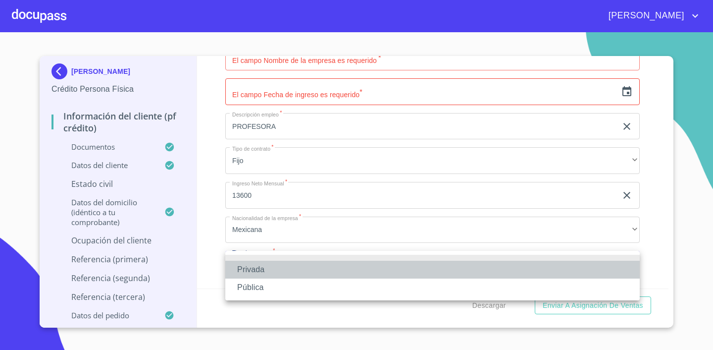
click at [319, 265] on li "Privada" at bounding box center [432, 270] width 415 height 18
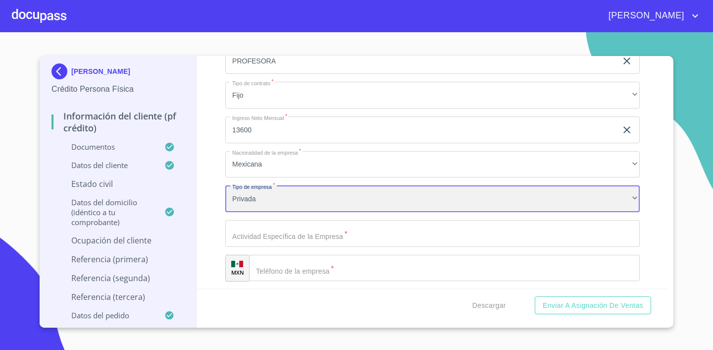
scroll to position [4555, 0]
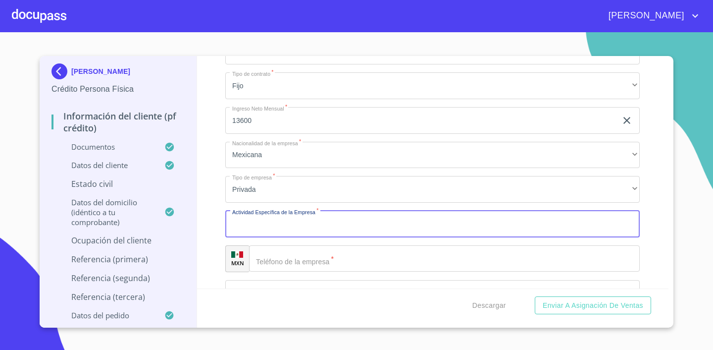
click at [351, 226] on input "Documento de identificación.   *" at bounding box center [432, 223] width 415 height 27
type input "EDUCACIÓN"
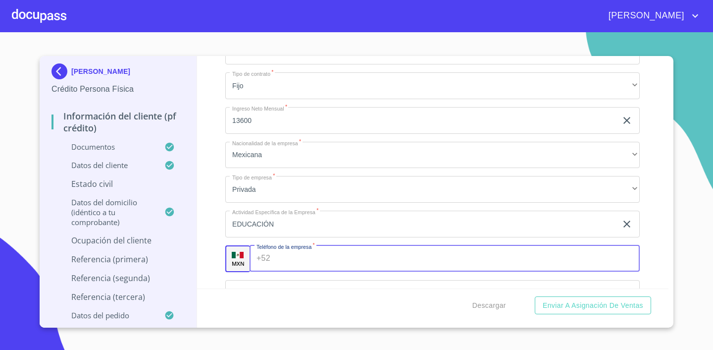
click at [353, 248] on input "Documento de identificación.   *" at bounding box center [457, 258] width 366 height 27
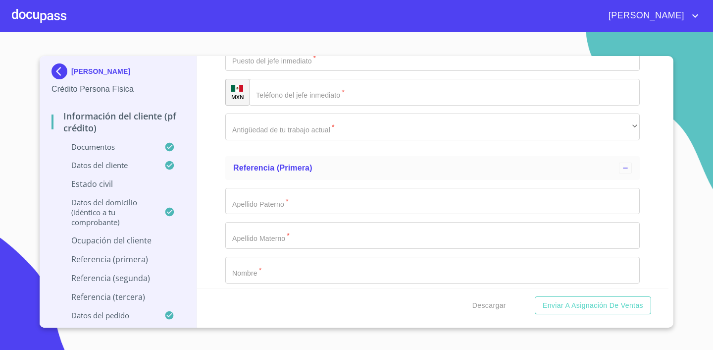
scroll to position [5063, 0]
click at [318, 206] on input "Documento de identificación.   *" at bounding box center [432, 203] width 415 height 27
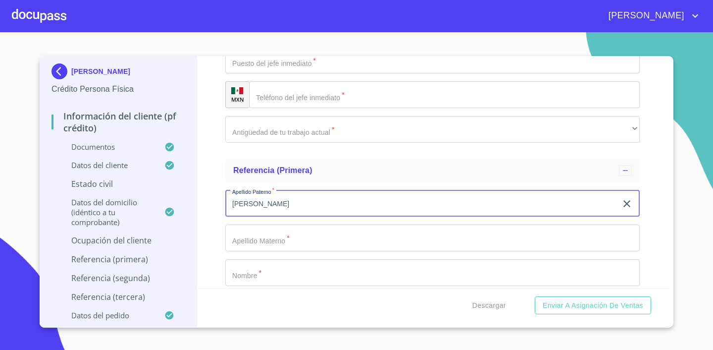
type input "[PERSON_NAME]"
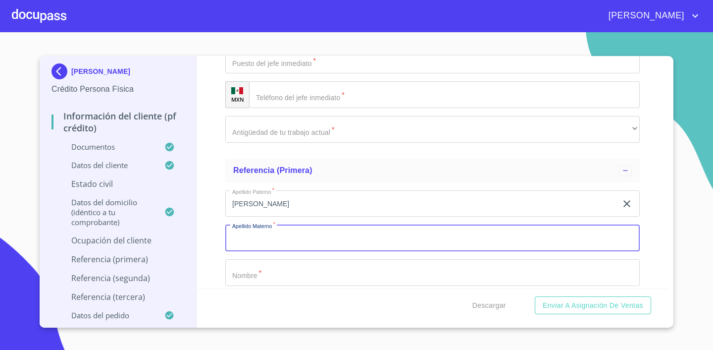
click at [287, 244] on input "Documento de identificación.   *" at bounding box center [432, 237] width 415 height 27
type input "CUADRA"
click at [320, 270] on input "Documento de identificación.   *" at bounding box center [432, 272] width 415 height 27
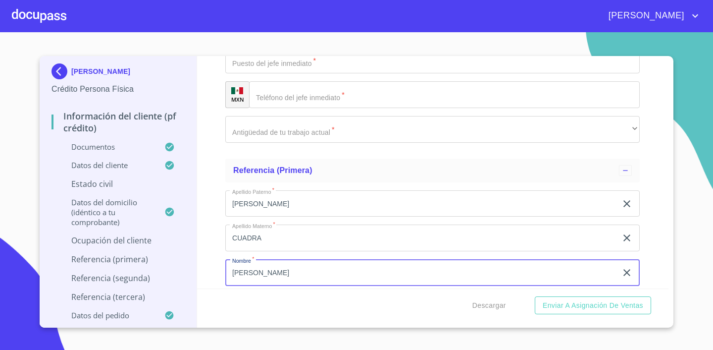
click at [694, 226] on section "[PERSON_NAME] Persona Física Información del cliente (PF crédito) Documentos Da…" at bounding box center [356, 190] width 713 height 317
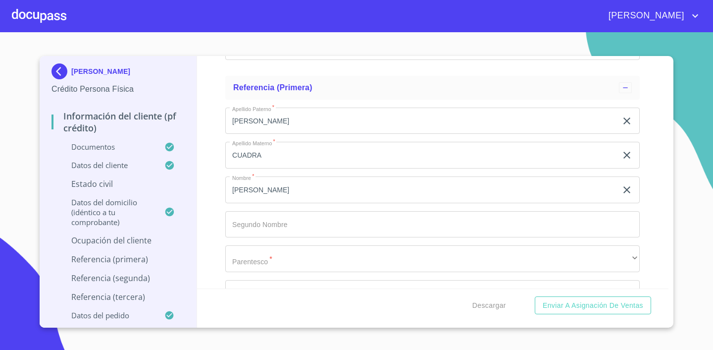
scroll to position [5163, 0]
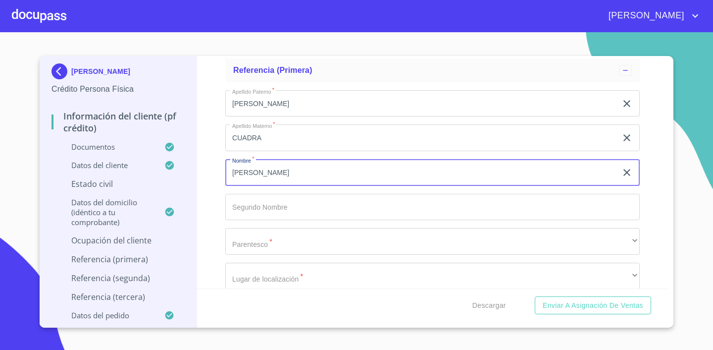
click at [298, 176] on input "[PERSON_NAME]" at bounding box center [421, 172] width 392 height 27
drag, startPoint x: 306, startPoint y: 167, endPoint x: 248, endPoint y: 173, distance: 57.8
click at [248, 173] on input "[PERSON_NAME]" at bounding box center [421, 172] width 392 height 27
type input "[PERSON_NAME]"
click at [268, 209] on input "Documento de identificación.   *" at bounding box center [432, 207] width 415 height 27
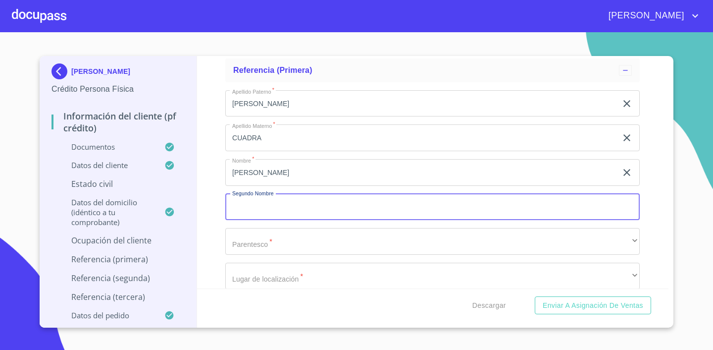
click at [275, 205] on input "Documento de identificación.   *" at bounding box center [432, 207] width 415 height 27
paste input "GUADALUPE"
type input "GUADALUPE"
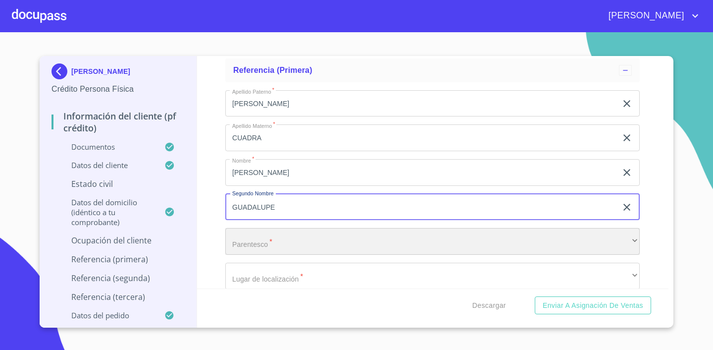
click at [277, 238] on div "​" at bounding box center [432, 241] width 415 height 27
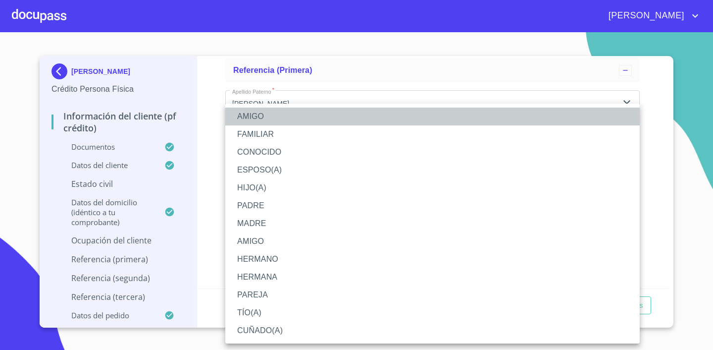
click at [267, 117] on li "AMIGO" at bounding box center [432, 116] width 415 height 18
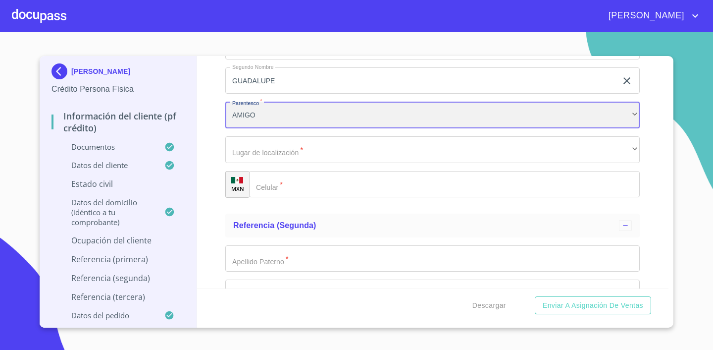
scroll to position [5312, 0]
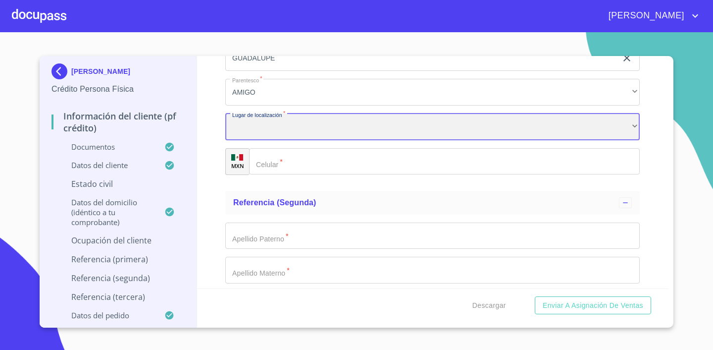
click at [268, 116] on div "​" at bounding box center [432, 126] width 415 height 27
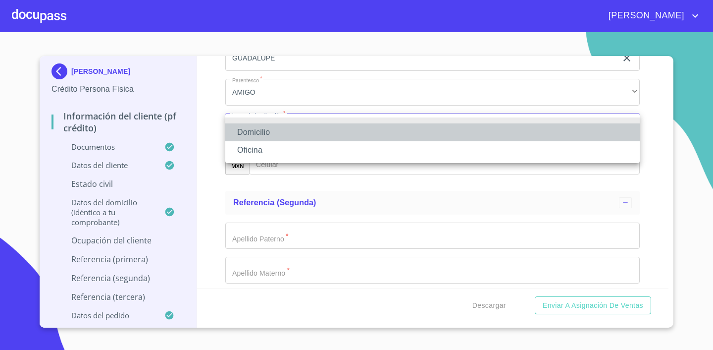
click at [263, 134] on li "Domicilio" at bounding box center [432, 132] width 415 height 18
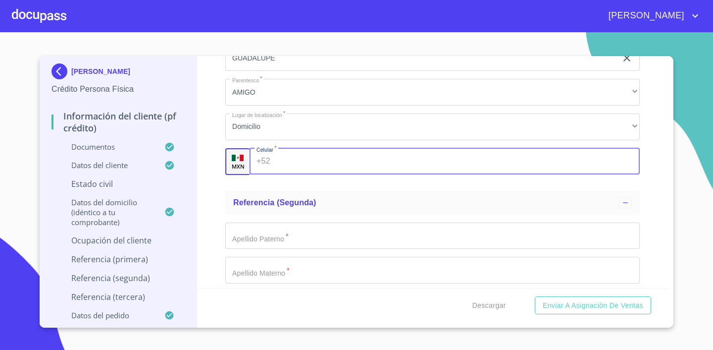
click at [311, 166] on input "Documento de identificación.   *" at bounding box center [457, 161] width 366 height 27
type input "[PHONE_NUMBER]"
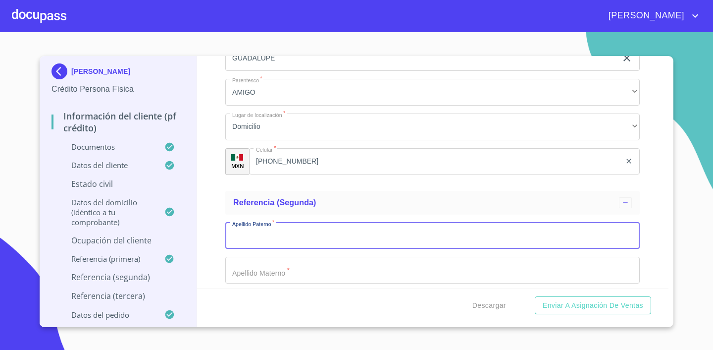
click at [327, 235] on input "Documento de identificación.   *" at bounding box center [432, 235] width 415 height 27
type input "[PERSON_NAME]"
drag, startPoint x: 325, startPoint y: 238, endPoint x: 215, endPoint y: 229, distance: 110.8
click at [215, 229] on div "Información del cliente (PF crédito) Documentos Documento de identificación.   …" at bounding box center [433, 172] width 472 height 232
type input "[PERSON_NAME]"
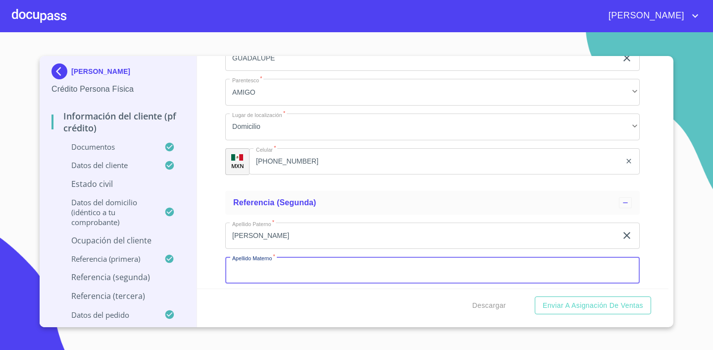
click at [262, 271] on input "Documento de identificación.   *" at bounding box center [432, 270] width 415 height 27
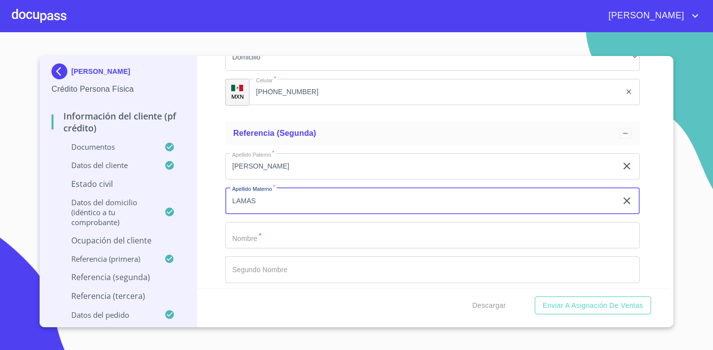
scroll to position [5432, 0]
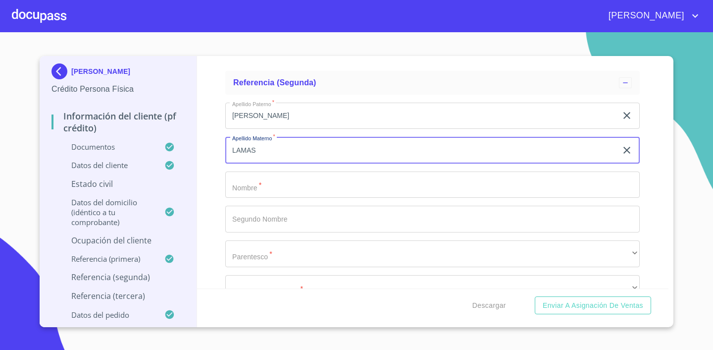
type input "LAMAS"
click at [330, 185] on input "Documento de identificación.   *" at bounding box center [432, 184] width 415 height 27
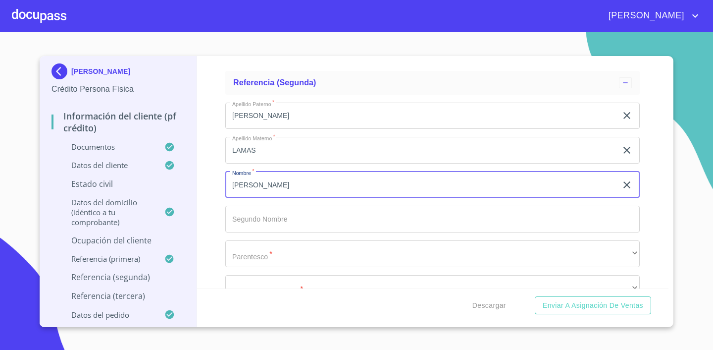
type input "[PERSON_NAME]"
click at [305, 222] on input "Documento de identificación.   *" at bounding box center [432, 219] width 415 height 27
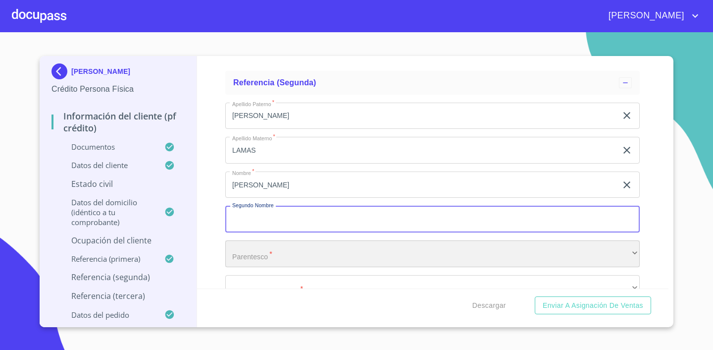
click at [302, 246] on div "​" at bounding box center [432, 253] width 415 height 27
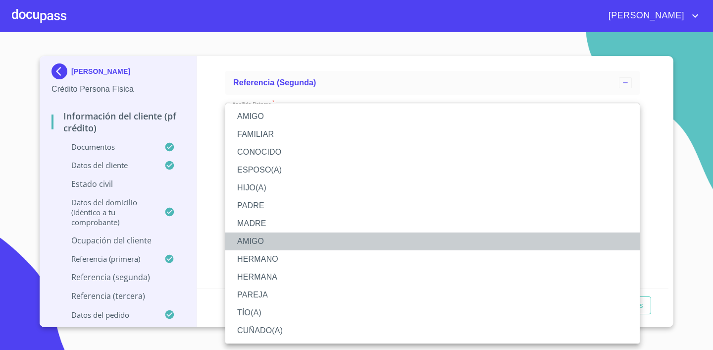
click at [289, 242] on li "AMIGO" at bounding box center [432, 241] width 415 height 18
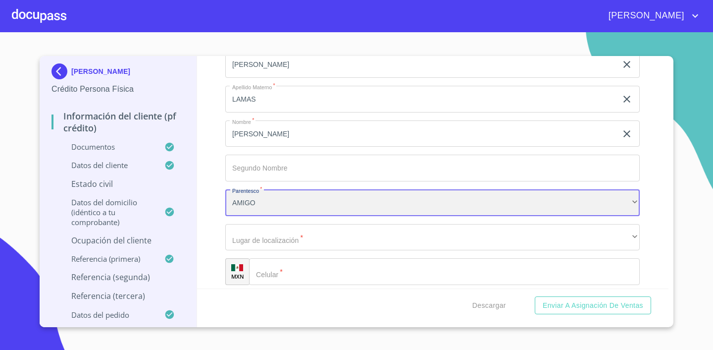
scroll to position [5495, 0]
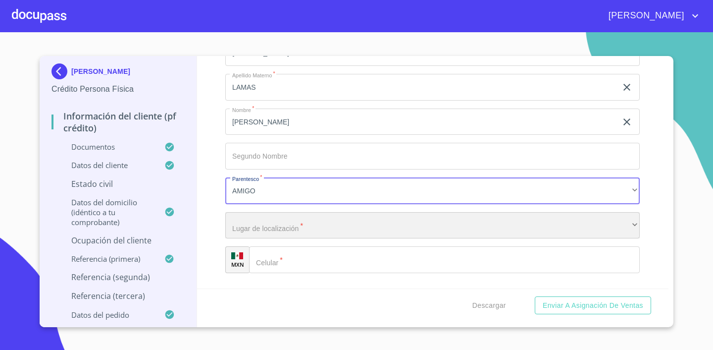
click at [311, 224] on div "​" at bounding box center [432, 225] width 415 height 27
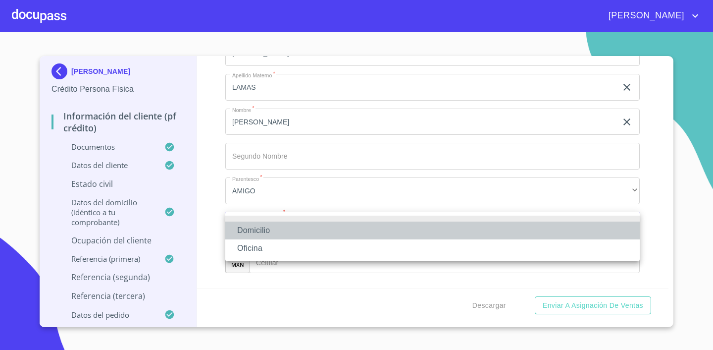
click at [310, 225] on li "Domicilio" at bounding box center [432, 230] width 415 height 18
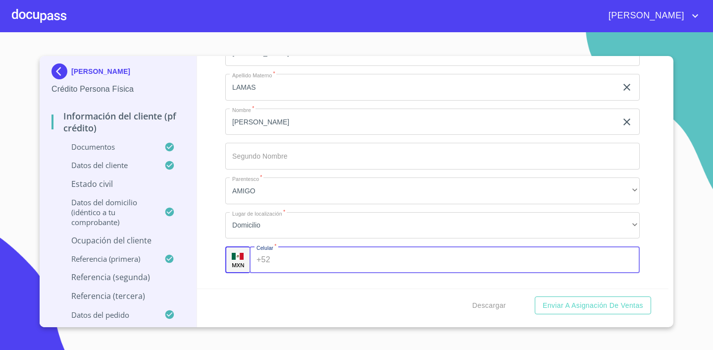
click at [307, 261] on input "Documento de identificación.   *" at bounding box center [457, 259] width 366 height 27
type input "[PHONE_NUMBER]"
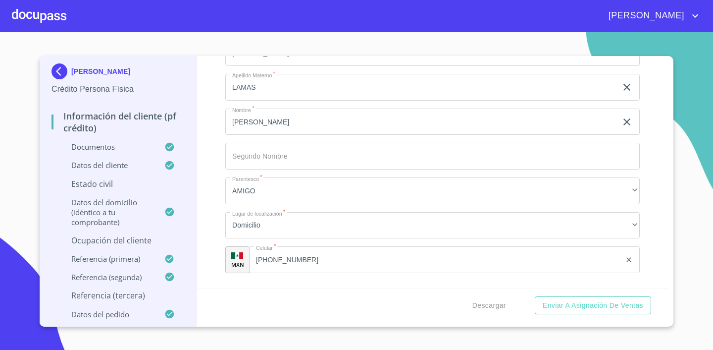
click at [663, 261] on div "Información del cliente (PF crédito) Documentos Documento de identificación.   …" at bounding box center [433, 172] width 472 height 232
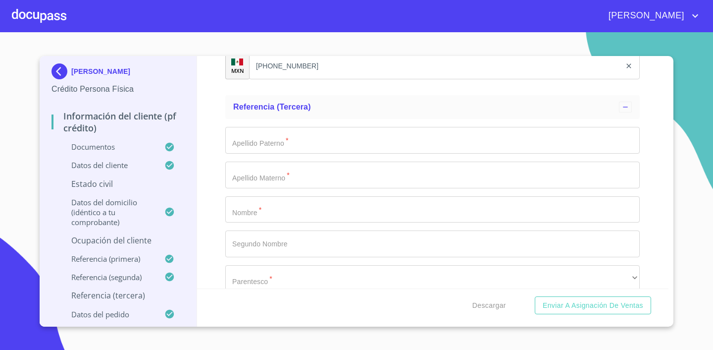
scroll to position [5695, 0]
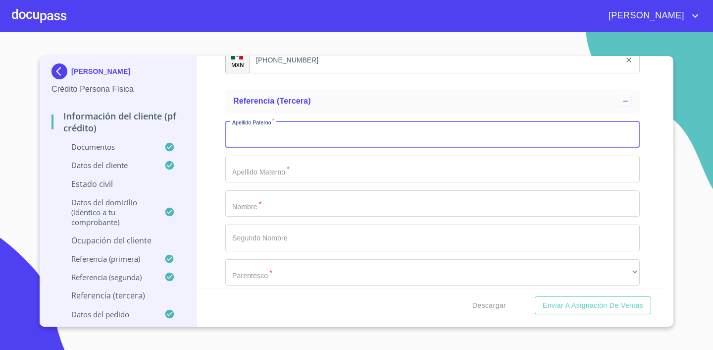
click at [319, 139] on input "Documento de identificación.   *" at bounding box center [432, 134] width 415 height 27
type input "[PERSON_NAME]"
click at [293, 169] on input "Documento de identificación.   *" at bounding box center [432, 169] width 415 height 27
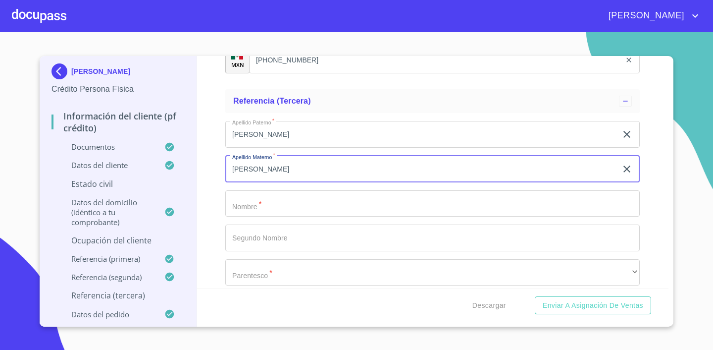
type input "[PERSON_NAME]"
click at [295, 199] on input "Documento de identificación.   *" at bounding box center [432, 203] width 415 height 27
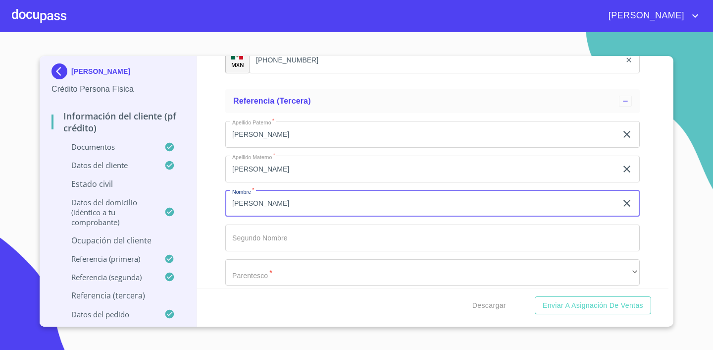
type input "[PERSON_NAME]"
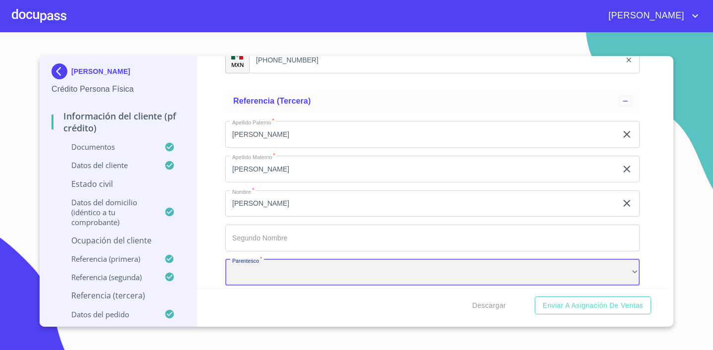
click at [301, 276] on div "​" at bounding box center [432, 272] width 415 height 27
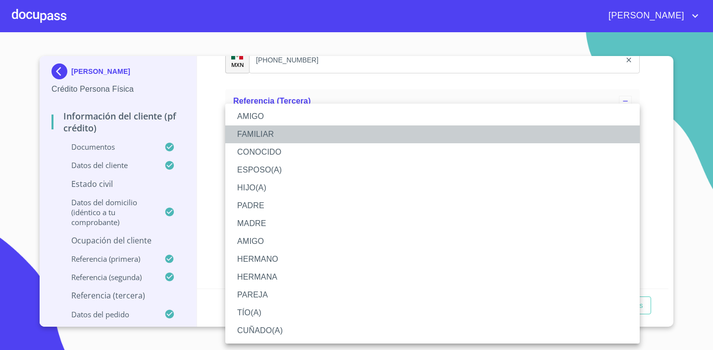
click at [263, 135] on li "FAMILIAR" at bounding box center [432, 134] width 415 height 18
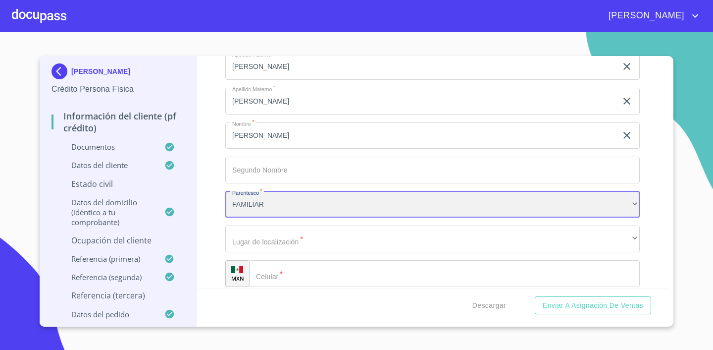
scroll to position [5768, 0]
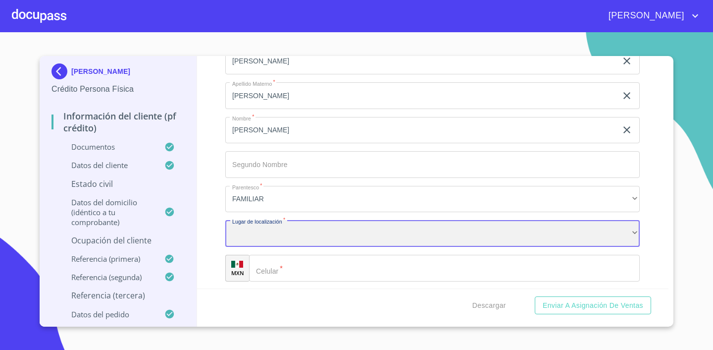
click at [299, 242] on div "​" at bounding box center [432, 233] width 415 height 27
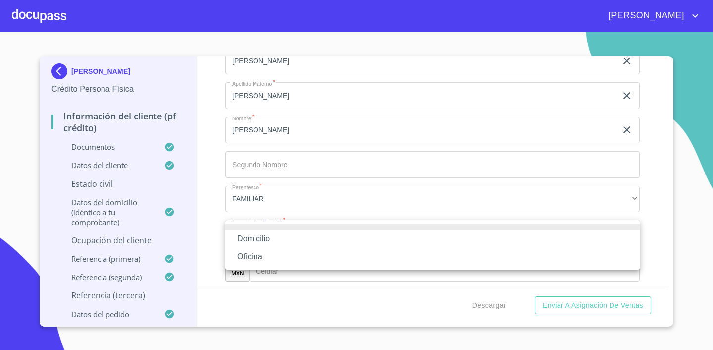
click at [277, 243] on li "Domicilio" at bounding box center [432, 239] width 415 height 18
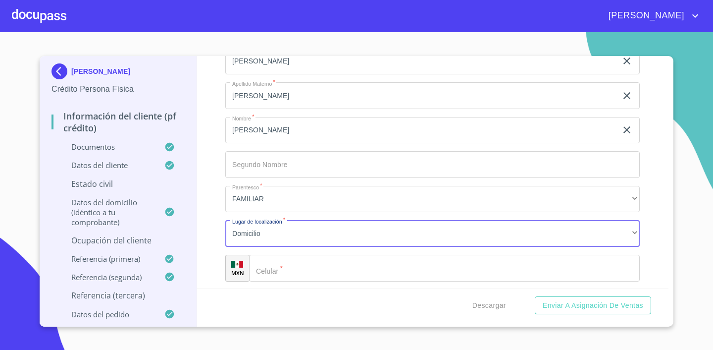
click at [289, 266] on input "Documento de identificación.   *" at bounding box center [444, 268] width 391 height 27
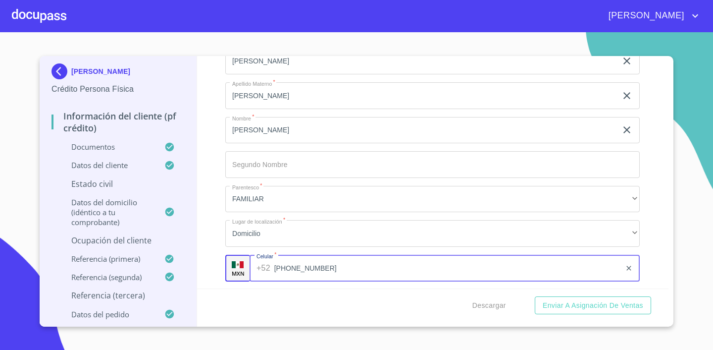
type input "[PHONE_NUMBER]"
drag, startPoint x: 331, startPoint y: 291, endPoint x: 453, endPoint y: 267, distance: 123.6
click at [331, 291] on div "Descargar Enviar a Asignación de Ventas" at bounding box center [433, 305] width 472 height 34
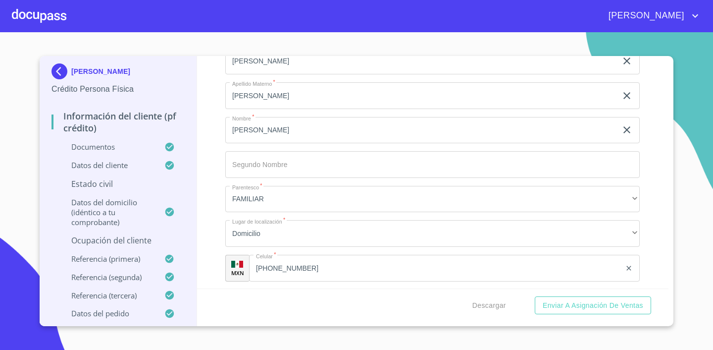
click at [654, 240] on div "Información del cliente (PF crédito) Documentos Documento de identificación.   …" at bounding box center [433, 172] width 472 height 232
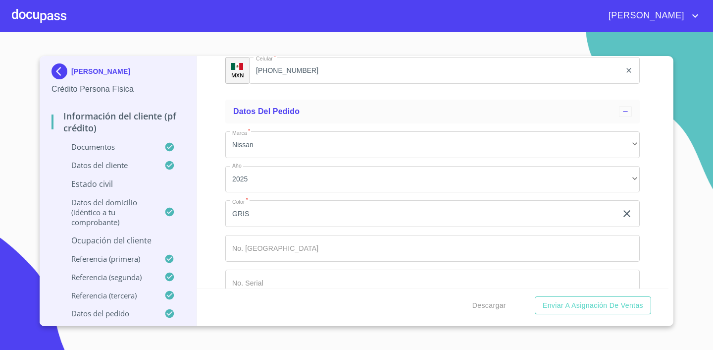
scroll to position [5983, 0]
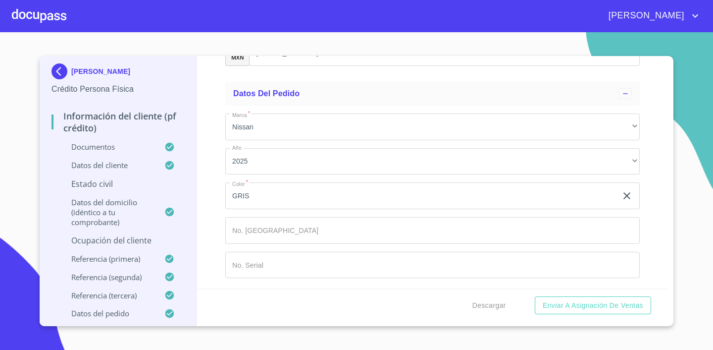
click at [124, 243] on p "Ocupación del Cliente" at bounding box center [118, 240] width 133 height 11
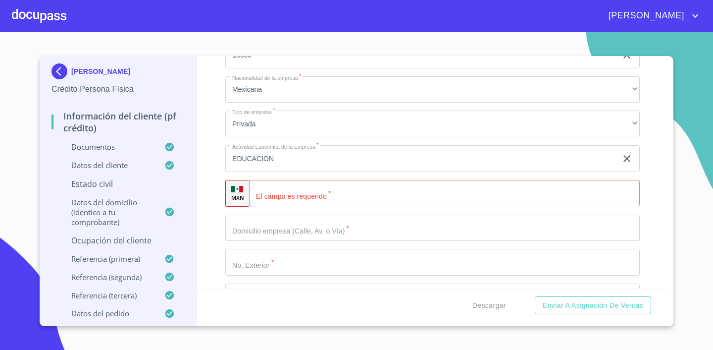
scroll to position [390, 0]
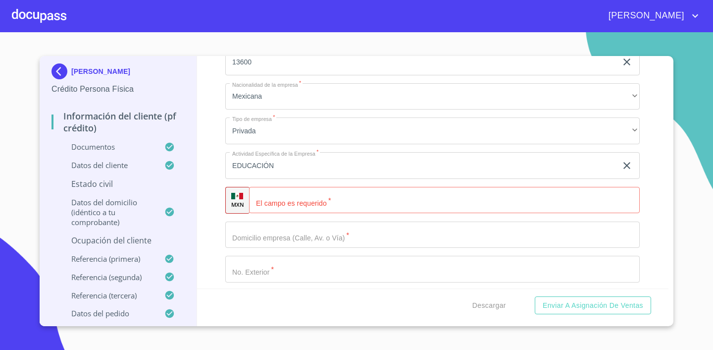
click at [96, 186] on p "Estado Civil" at bounding box center [118, 183] width 133 height 11
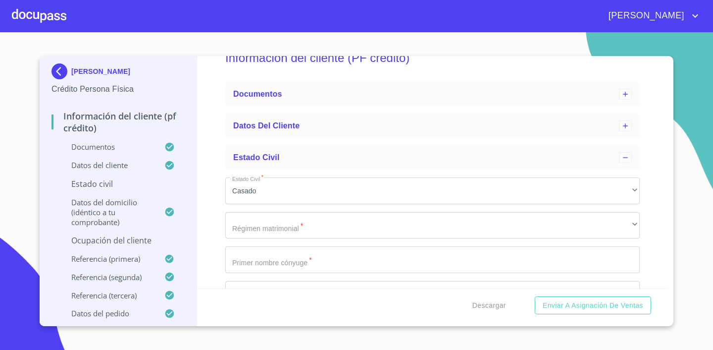
scroll to position [42, 0]
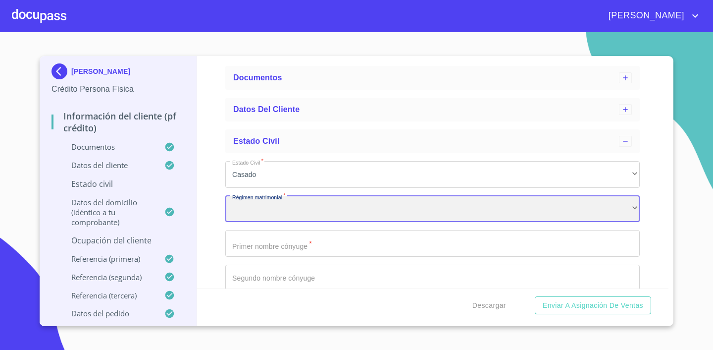
click at [305, 208] on div "​" at bounding box center [432, 209] width 415 height 27
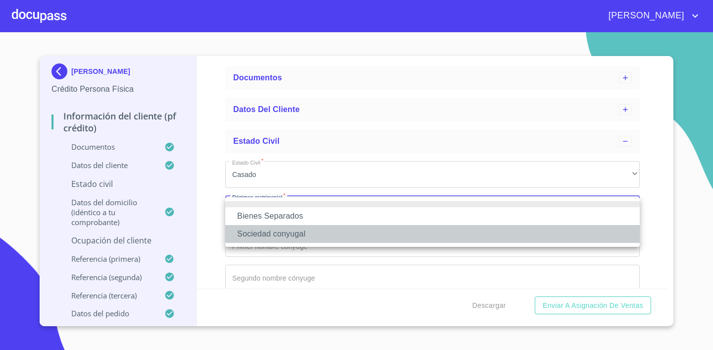
click at [280, 237] on li "Sociedad conyugal" at bounding box center [432, 234] width 415 height 18
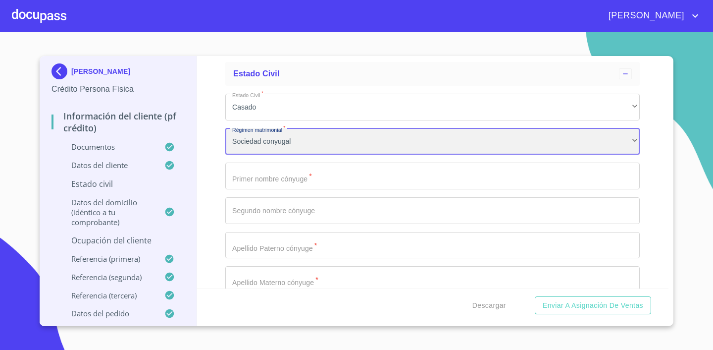
scroll to position [111, 0]
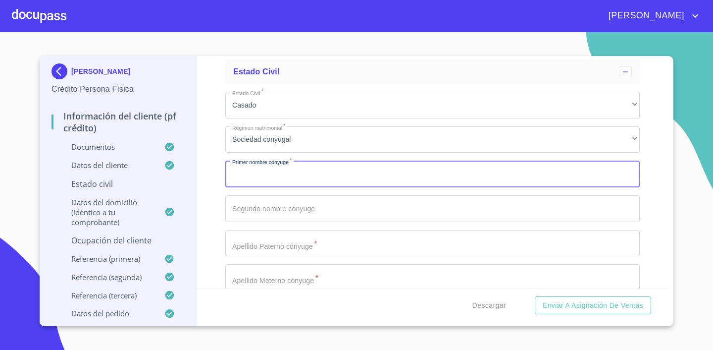
click at [322, 178] on input "Estado Civil   *" at bounding box center [432, 173] width 415 height 27
type input "[PERSON_NAME]"
click at [343, 201] on input "Estado Civil   *" at bounding box center [432, 208] width 415 height 27
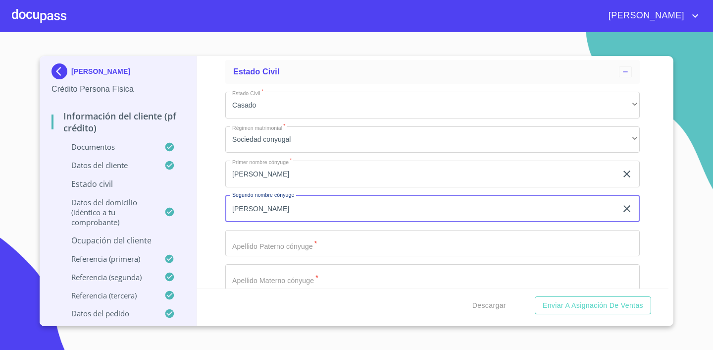
type input "[PERSON_NAME]"
click at [317, 240] on input "Estado Civil   *" at bounding box center [432, 243] width 415 height 27
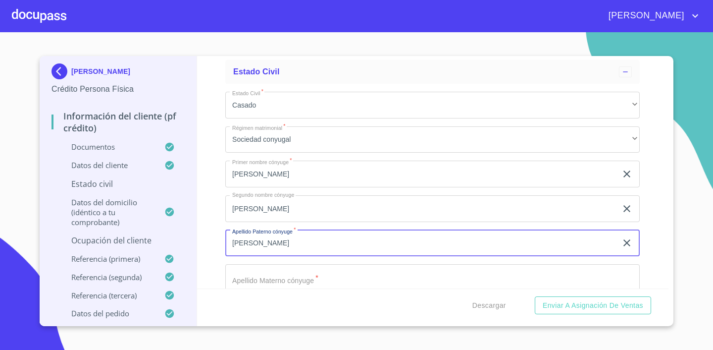
type input "[PERSON_NAME]"
click at [307, 276] on input "Estado Civil   *" at bounding box center [432, 277] width 415 height 27
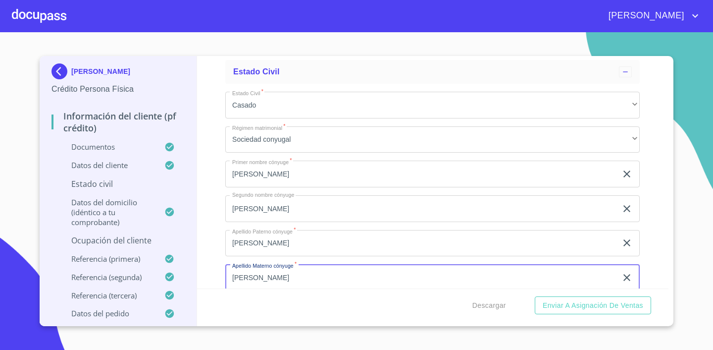
type input "[PERSON_NAME]"
click at [665, 211] on div "Información del cliente (PF crédito) Documentos Datos del cliente Estado Civil …" at bounding box center [433, 172] width 472 height 232
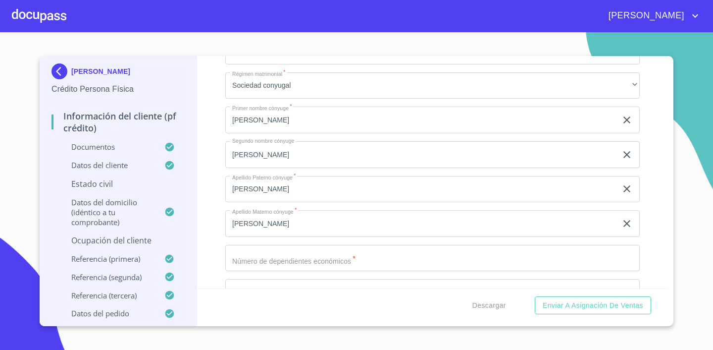
scroll to position [191, 0]
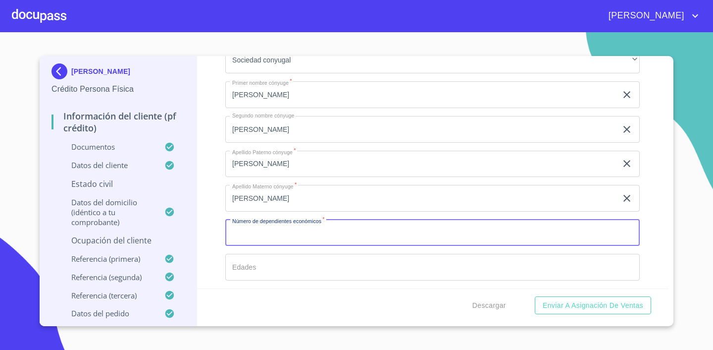
click at [396, 241] on input "Estado Civil   *" at bounding box center [432, 232] width 415 height 27
type input "1"
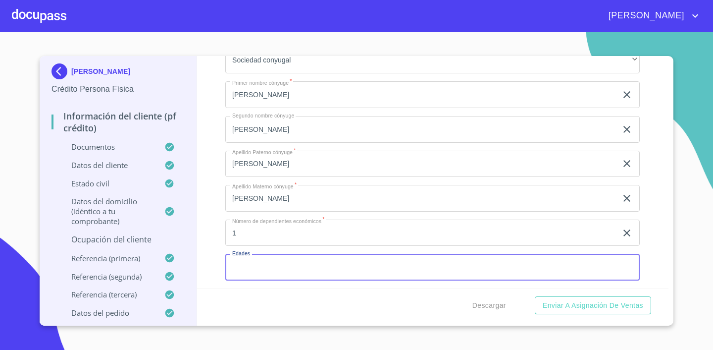
click at [289, 269] on input "Estado Civil   *" at bounding box center [432, 267] width 415 height 27
type input "17"
drag, startPoint x: 657, startPoint y: 222, endPoint x: 441, endPoint y: 231, distance: 216.1
click at [657, 222] on div "Información del cliente (PF crédito) Documentos Datos del cliente Estado Civil …" at bounding box center [433, 172] width 472 height 232
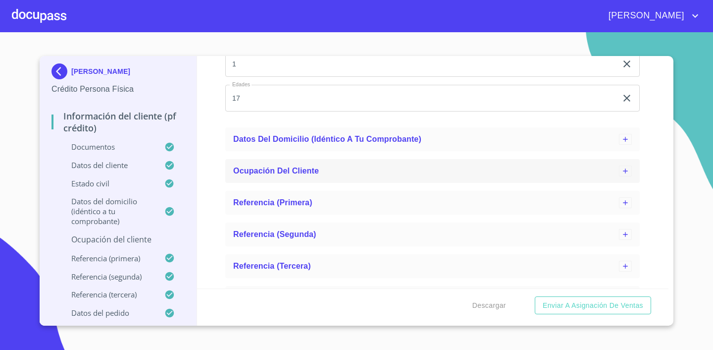
scroll to position [385, 0]
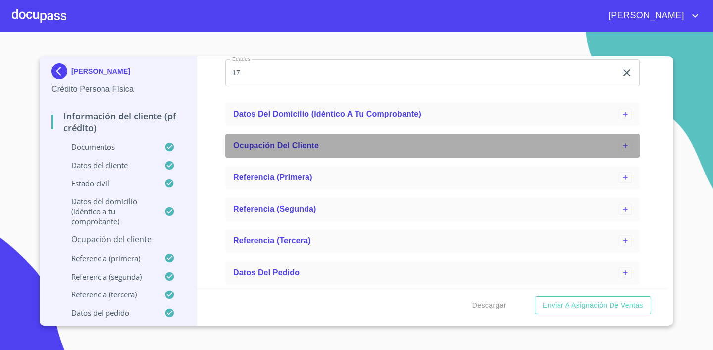
click at [287, 149] on span "Ocupación del Cliente" at bounding box center [276, 145] width 86 height 8
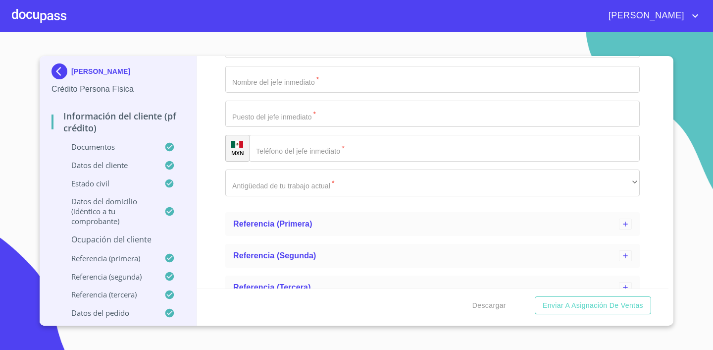
scroll to position [1066, 0]
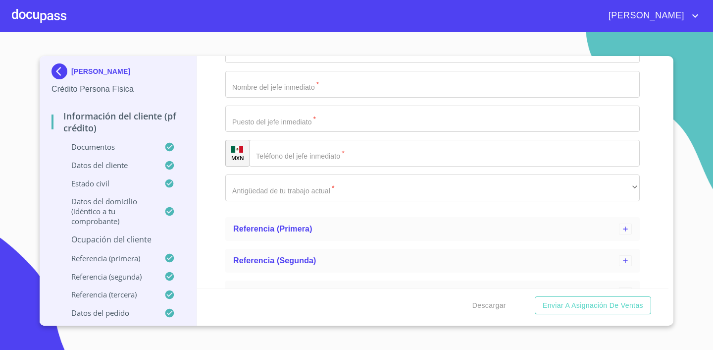
click at [303, 88] on input "Estado Civil   *" at bounding box center [432, 84] width 415 height 27
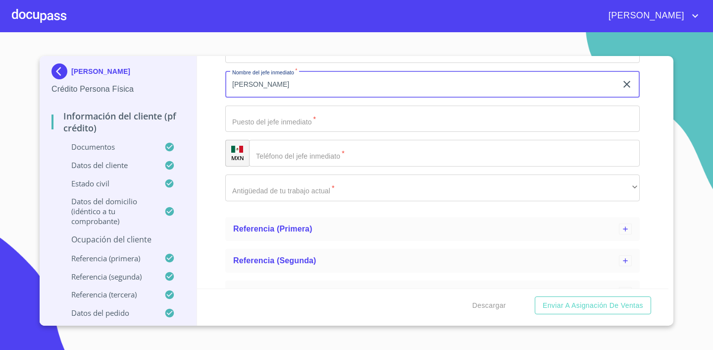
type input "[PERSON_NAME]"
click at [324, 120] on input "Estado Civil   *" at bounding box center [432, 118] width 415 height 27
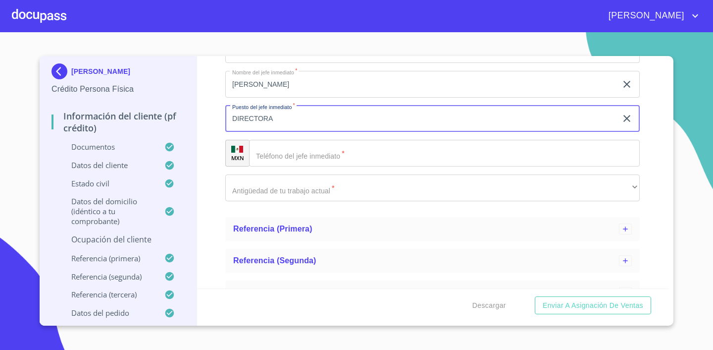
type input "DIRECTORA"
click at [349, 152] on input "Estado Civil   *" at bounding box center [444, 153] width 391 height 27
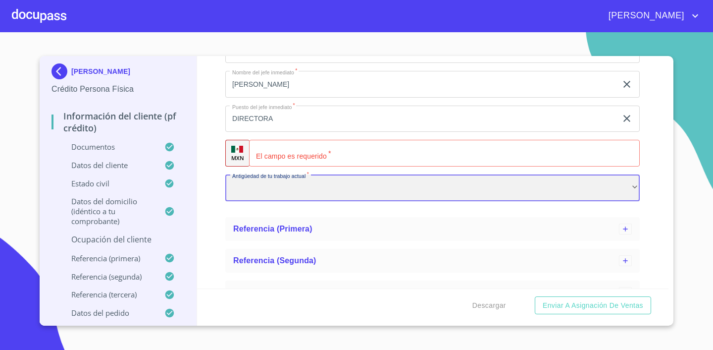
click at [338, 181] on div "​" at bounding box center [432, 187] width 415 height 27
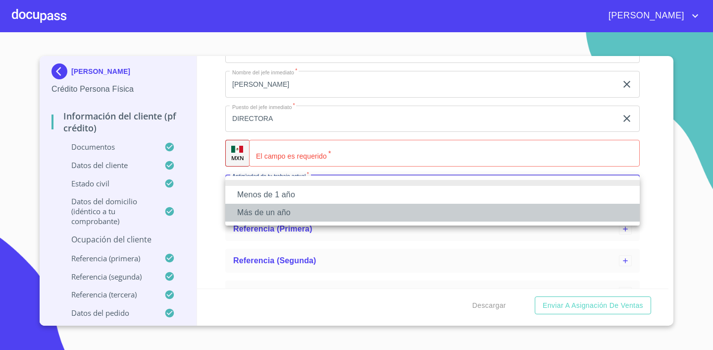
click at [307, 212] on li "Más de un año" at bounding box center [432, 213] width 415 height 18
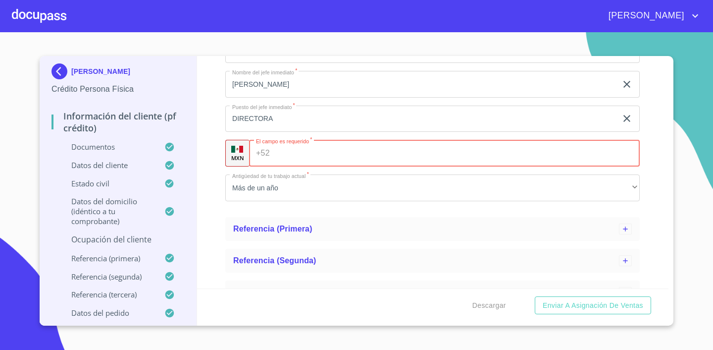
click at [385, 157] on input "Estado Civil   *" at bounding box center [457, 153] width 367 height 27
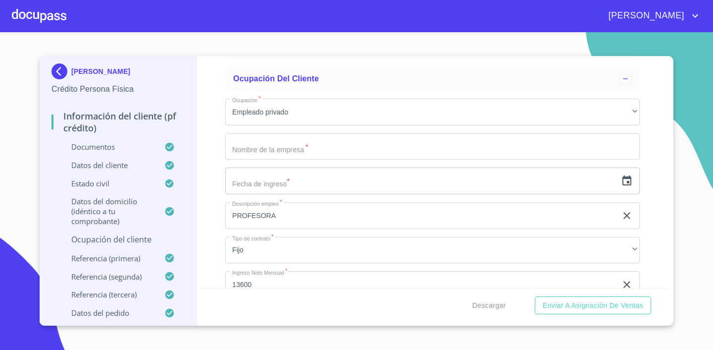
scroll to position [450, 0]
click at [291, 149] on input "Estado Civil   *" at bounding box center [432, 148] width 415 height 27
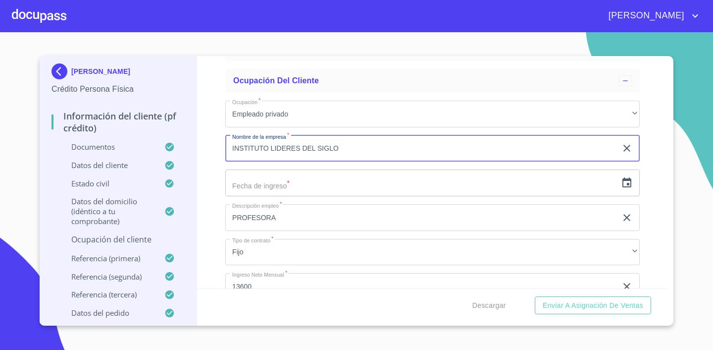
type input "INSTITUTO LIDERES DEL SIGLO"
click at [303, 177] on input "text" at bounding box center [421, 182] width 392 height 27
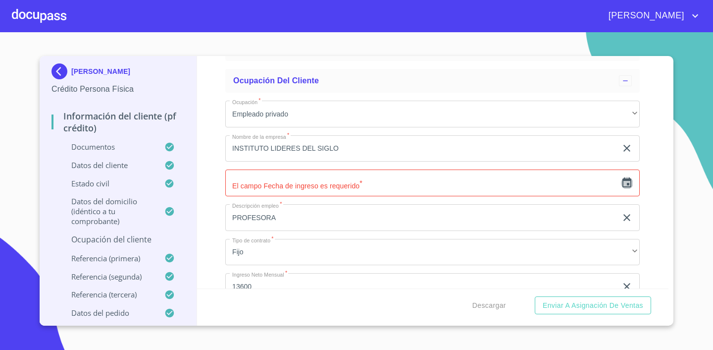
click at [628, 186] on icon "button" at bounding box center [627, 182] width 9 height 10
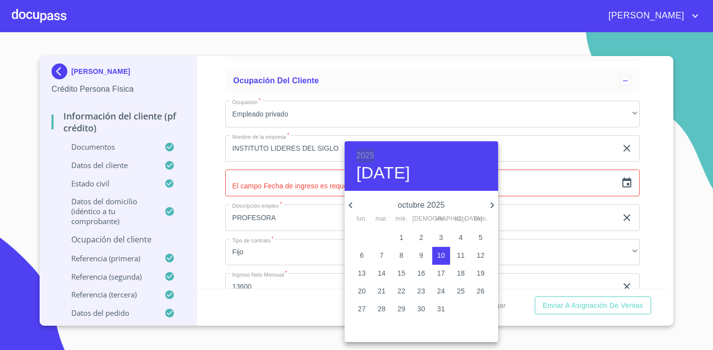
click at [358, 152] on h6 "2025" at bounding box center [366, 156] width 18 height 14
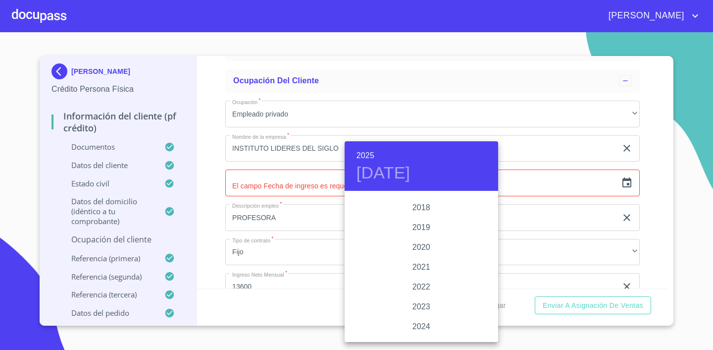
scroll to position [1835, 0]
click at [425, 206] on div "2018" at bounding box center [422, 210] width 154 height 20
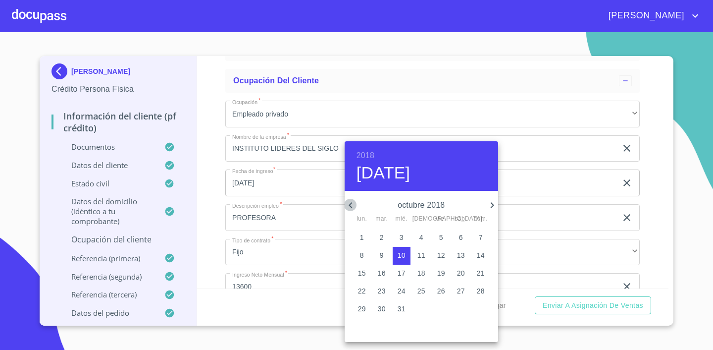
click at [351, 205] on icon "button" at bounding box center [351, 205] width 12 height 12
click at [400, 239] on p "1" at bounding box center [402, 237] width 4 height 10
type input "1 de ago. de 2018"
